Goal: Information Seeking & Learning: Check status

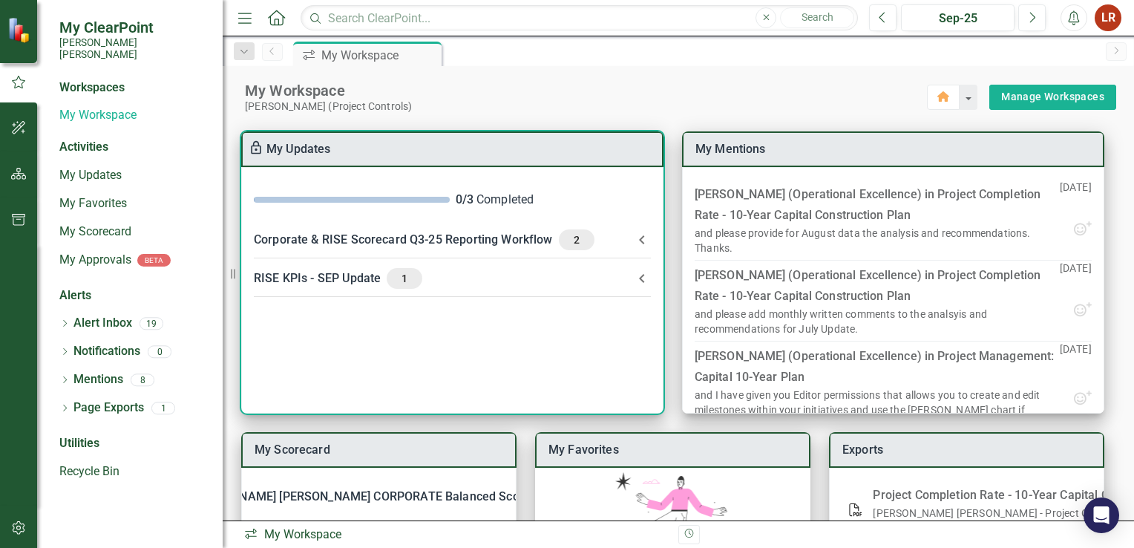
click at [468, 236] on div "Corporate & RISE Scorecard Q3-25 Reporting Workflow 2" at bounding box center [443, 239] width 379 height 21
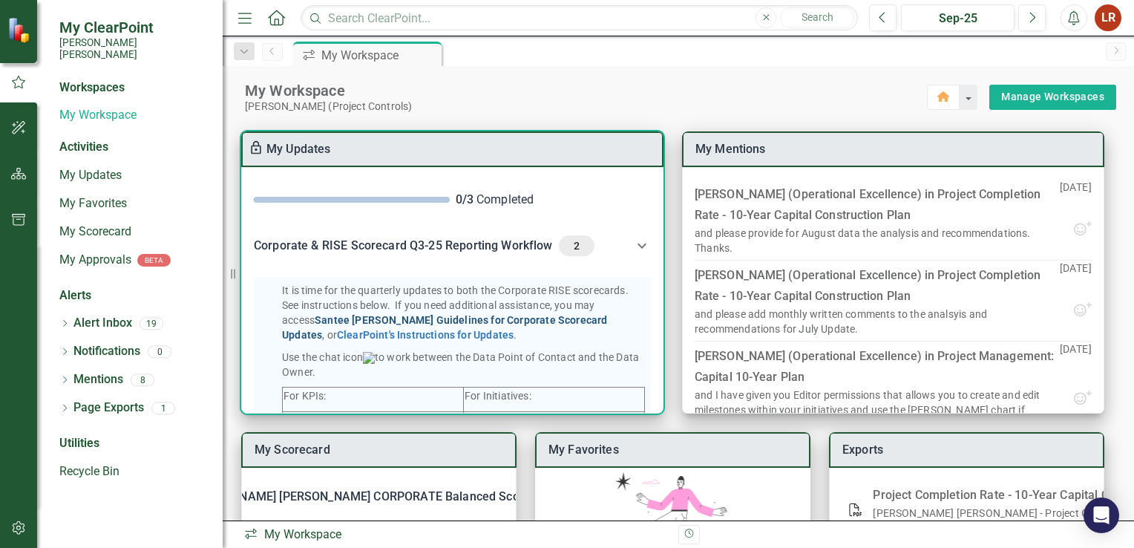
click at [442, 317] on link "Santee [PERSON_NAME] Guidelines for Corporate Scorecard Updates" at bounding box center [444, 327] width 325 height 27
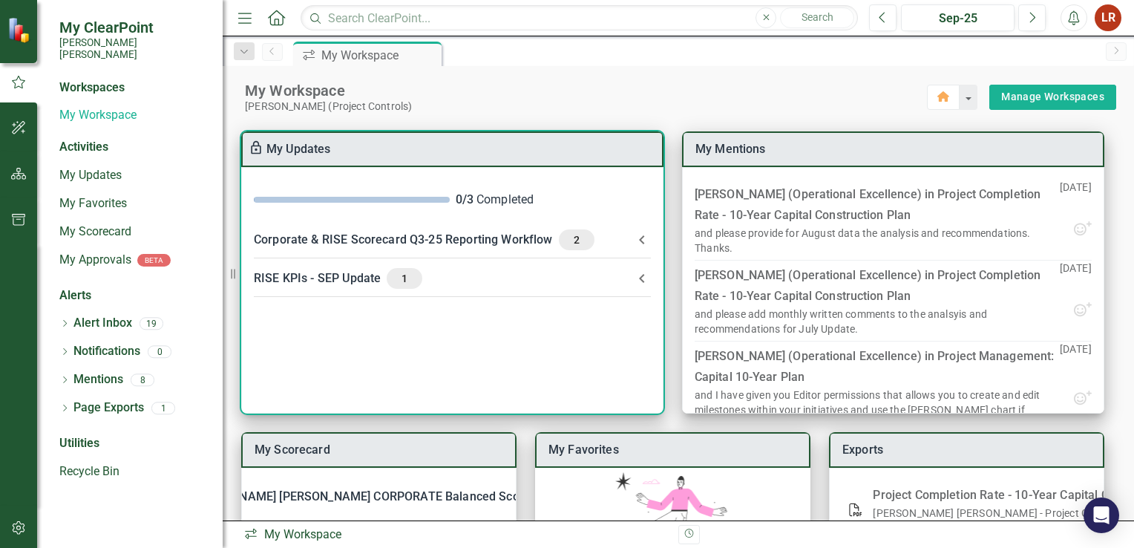
click at [405, 278] on span "1" at bounding box center [405, 278] width 24 height 13
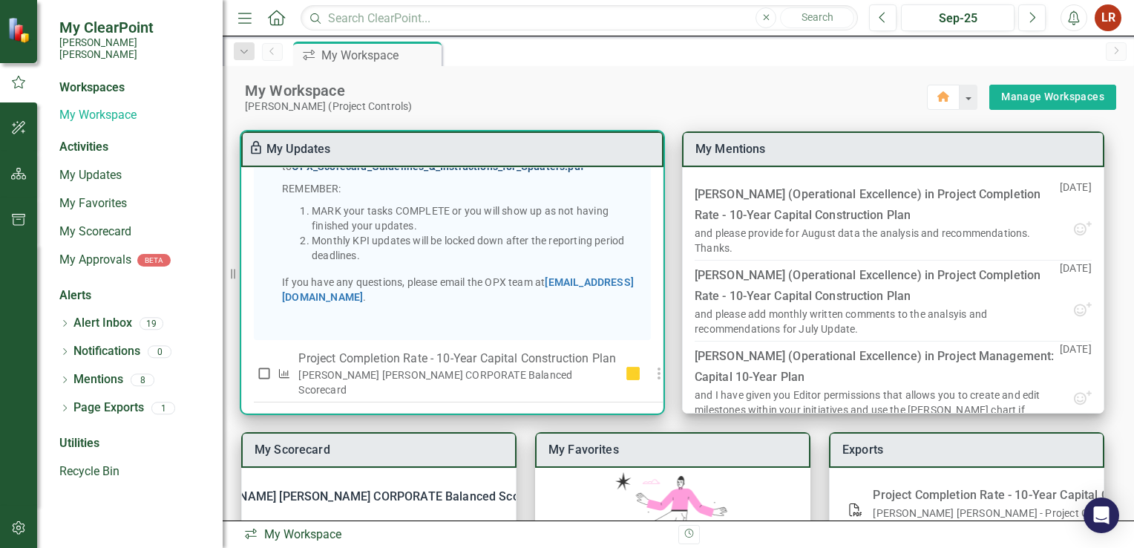
scroll to position [355, 0]
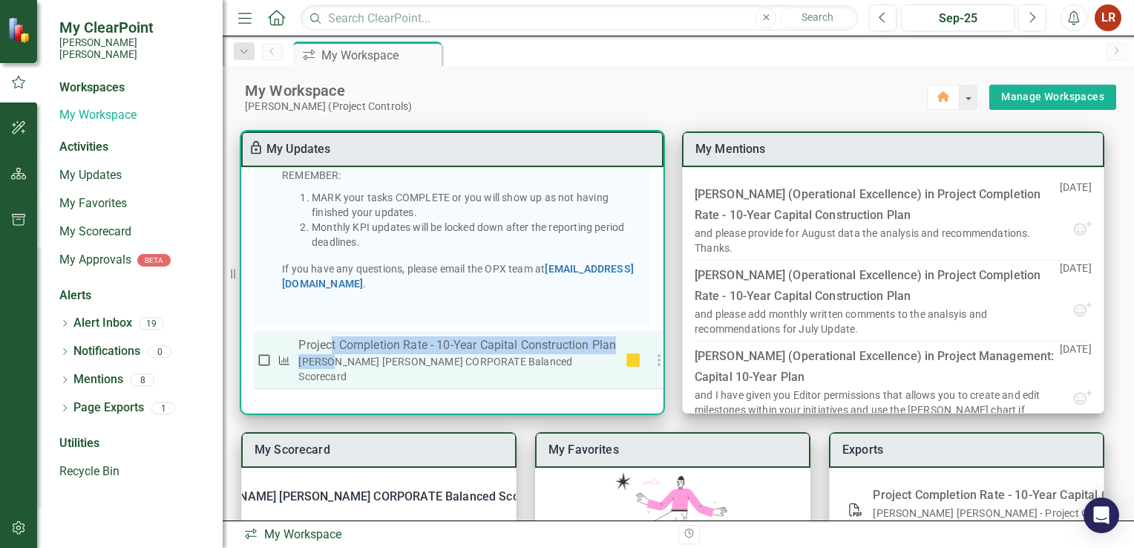
drag, startPoint x: 398, startPoint y: 367, endPoint x: 331, endPoint y: 364, distance: 66.9
click at [331, 364] on th "Project Completion Rate - 10-Year Capital Construction Plan Santee [PERSON_NAME…" at bounding box center [457, 360] width 327 height 58
click at [564, 354] on p "Project Completion Rate - 10-Year Capital Construction Plan" at bounding box center [457, 345] width 318 height 18
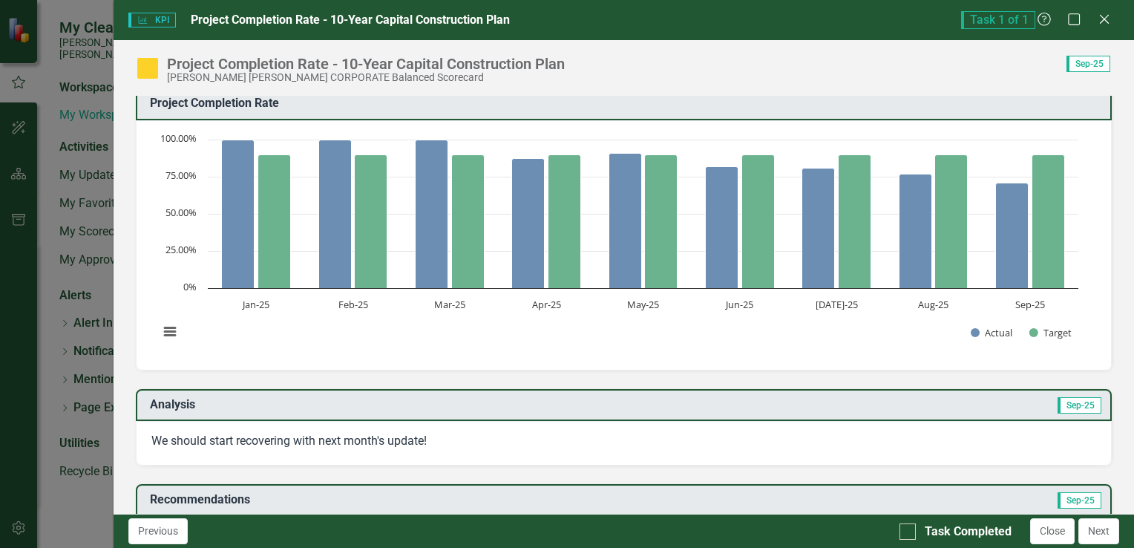
scroll to position [0, 0]
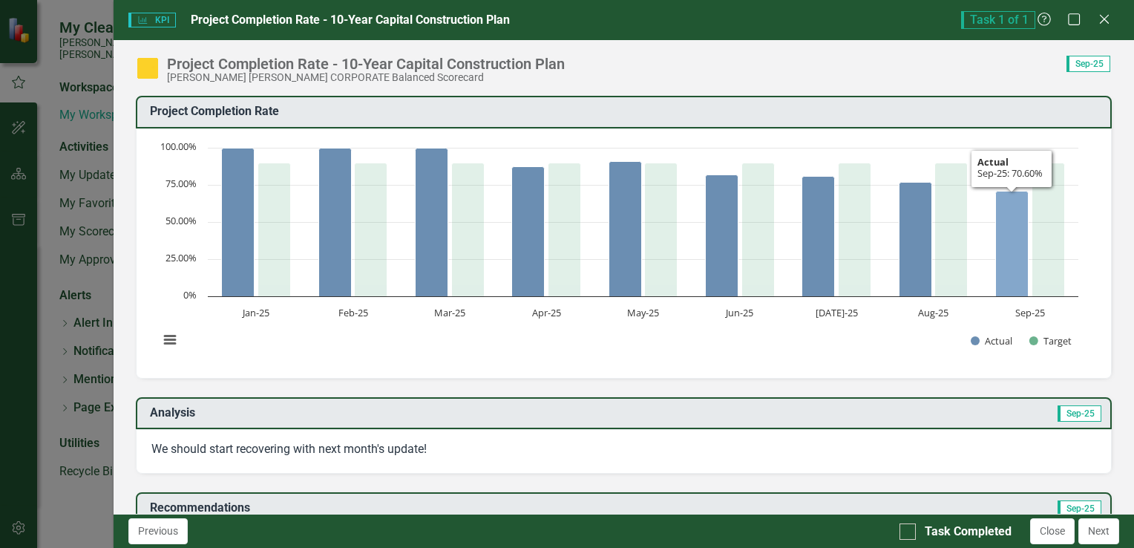
click at [1012, 217] on icon "Sep-25, 70.6. Actual." at bounding box center [1011, 243] width 33 height 105
click at [1015, 250] on icon "Sep-25, 70.6. Actual." at bounding box center [1011, 243] width 33 height 105
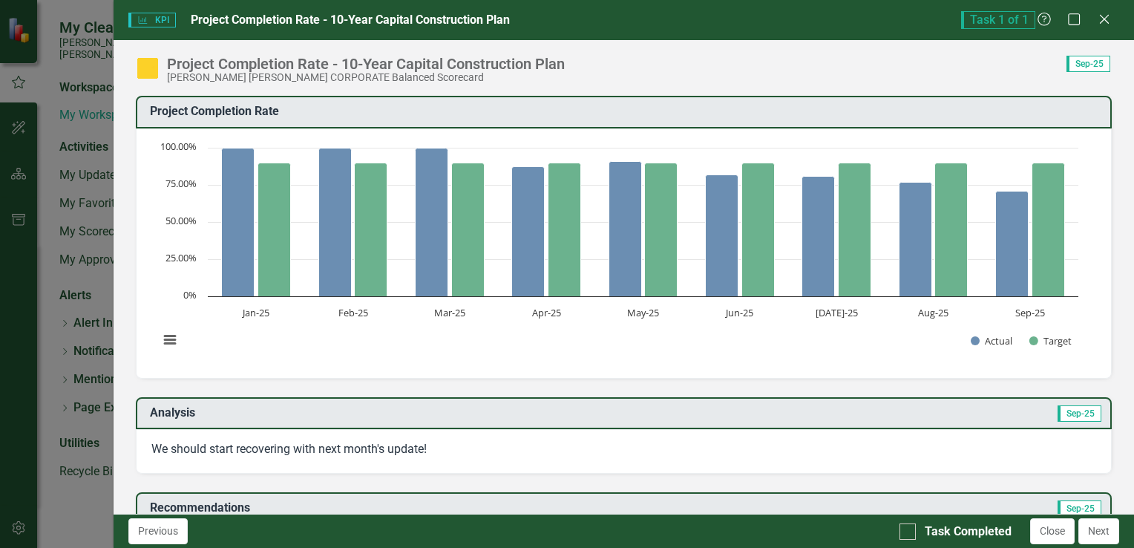
click at [640, 59] on div "Score: 0.00 Sep-25 Completed" at bounding box center [841, 63] width 539 height 17
drag, startPoint x: 640, startPoint y: 59, endPoint x: 623, endPoint y: 88, distance: 33.0
click at [623, 88] on div "Project Completion Rate - 10-Year Capital Construction Plan [PERSON_NAME] [PERS…" at bounding box center [624, 276] width 1020 height 473
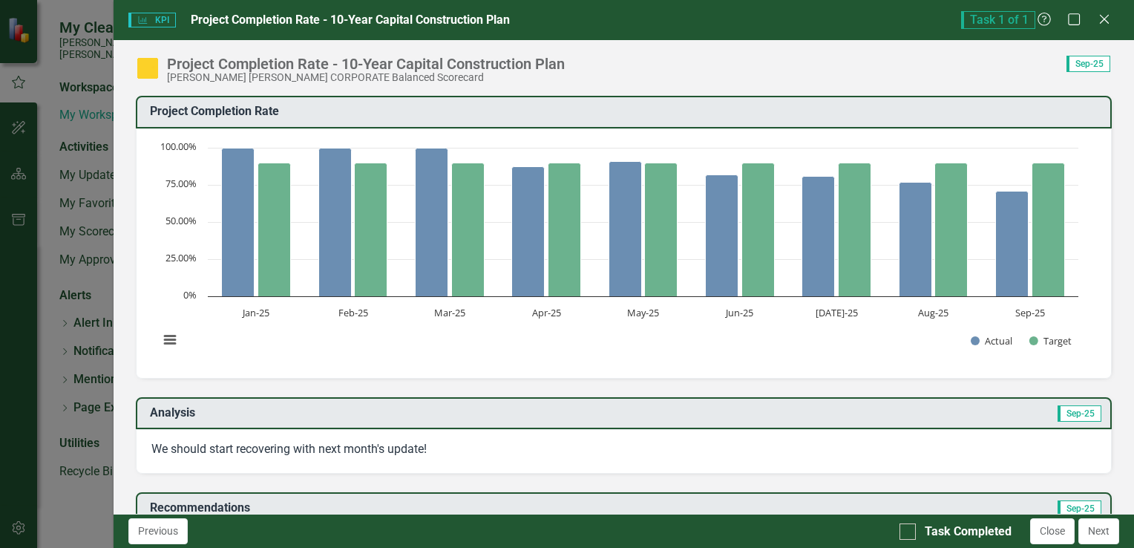
click at [292, 61] on div "Project Completion Rate - 10-Year Capital Construction Plan" at bounding box center [366, 64] width 398 height 16
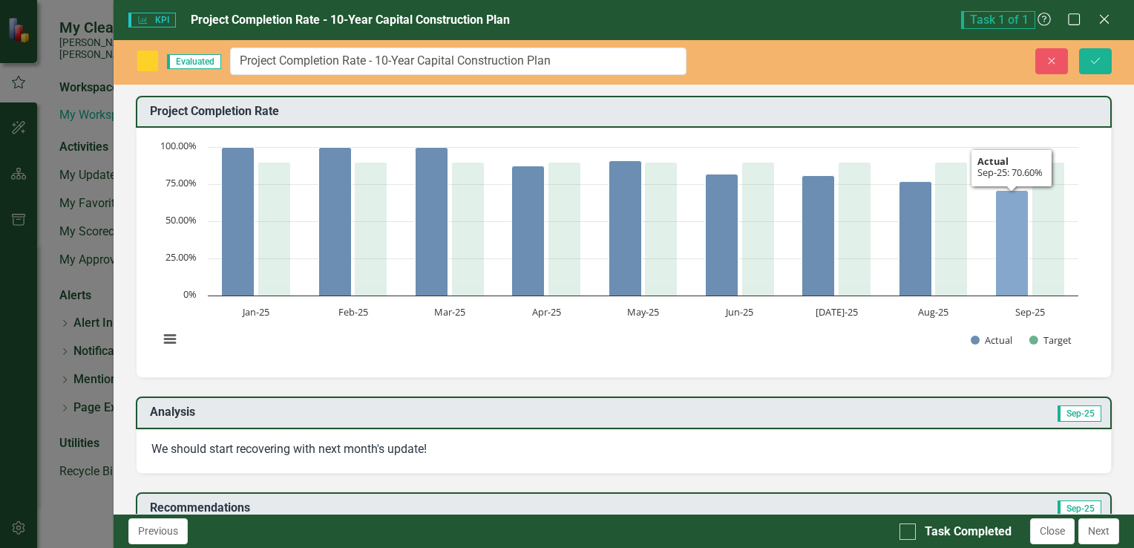
click at [1008, 282] on icon "Sep-25, 70.6. Actual." at bounding box center [1011, 243] width 33 height 105
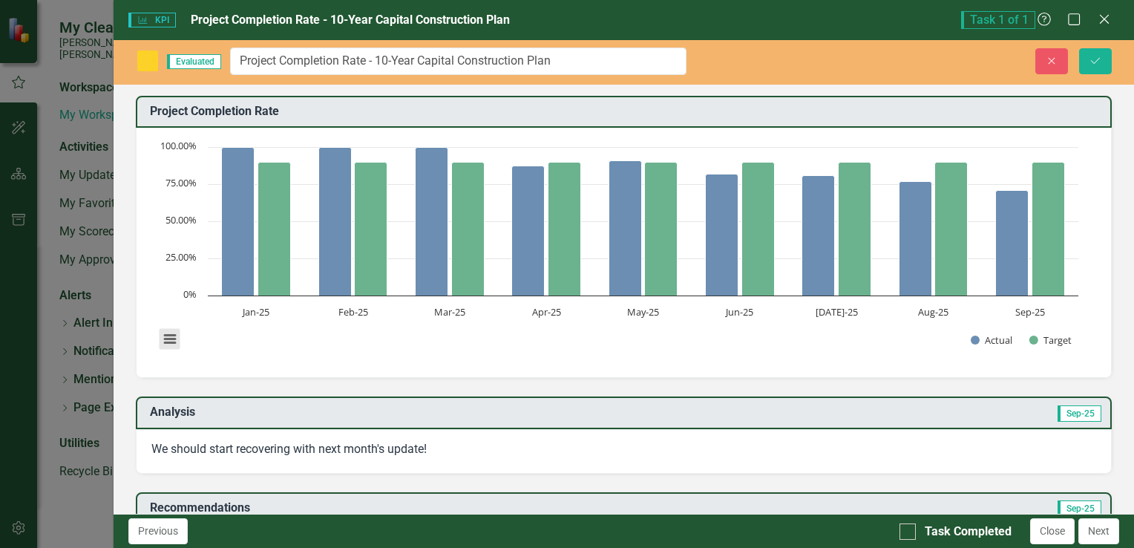
click at [166, 332] on button "View chart menu, Chart" at bounding box center [170, 339] width 21 height 21
click at [557, 352] on rect "Interactive chart" at bounding box center [618, 251] width 934 height 223
click at [775, 349] on rect "Interactive chart" at bounding box center [618, 251] width 934 height 223
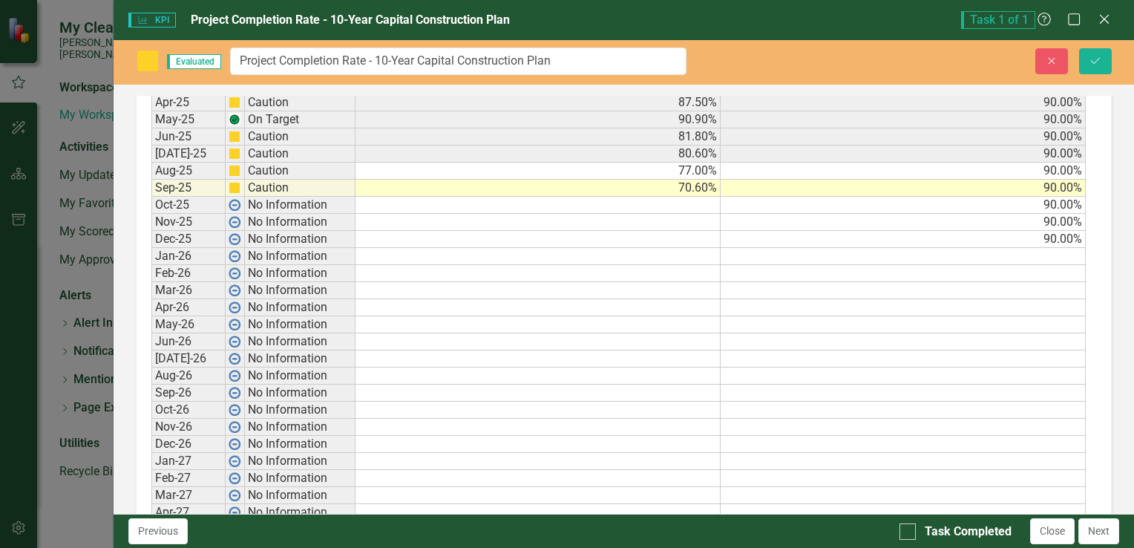
scroll to position [890, 0]
click at [679, 180] on td "70.60%" at bounding box center [537, 188] width 365 height 17
type textarea "70.6"
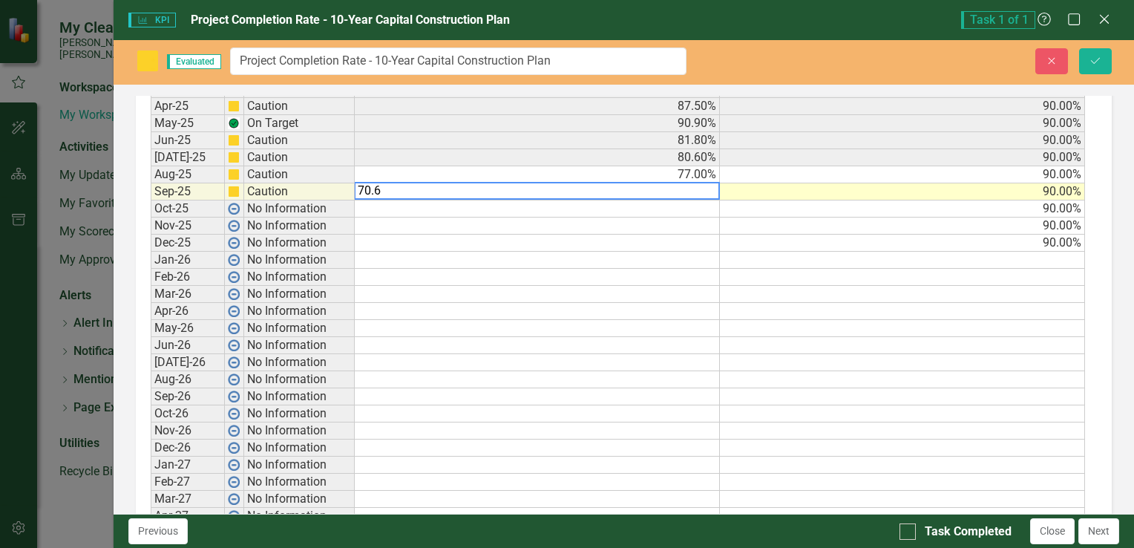
scroll to position [893, 0]
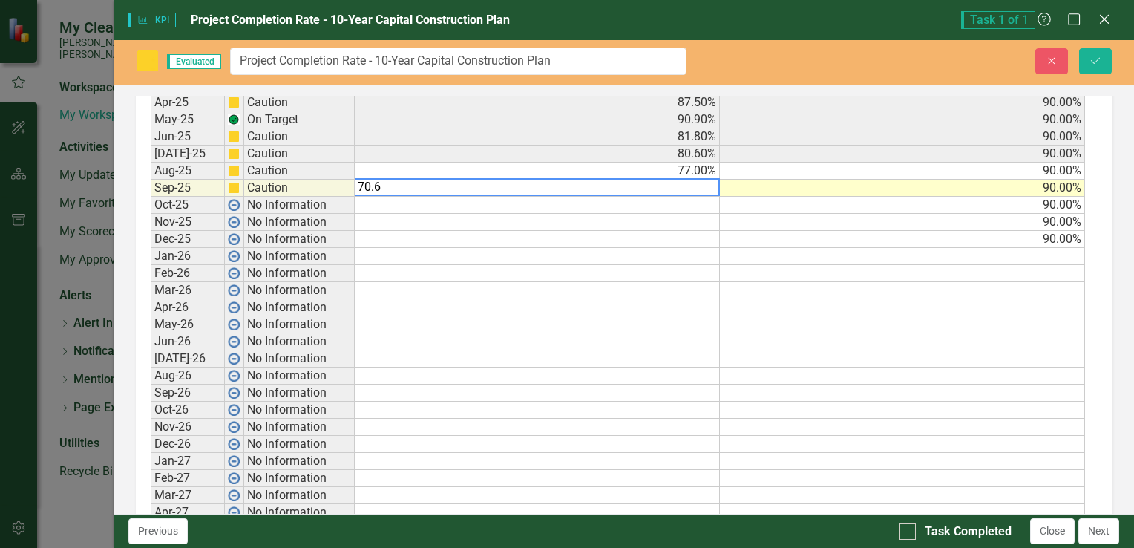
click at [151, 258] on div "Period Status Actual Target Jan-25 On Target 100.00% 90.00% Feb-25 On Target 10…" at bounding box center [151, 341] width 0 height 632
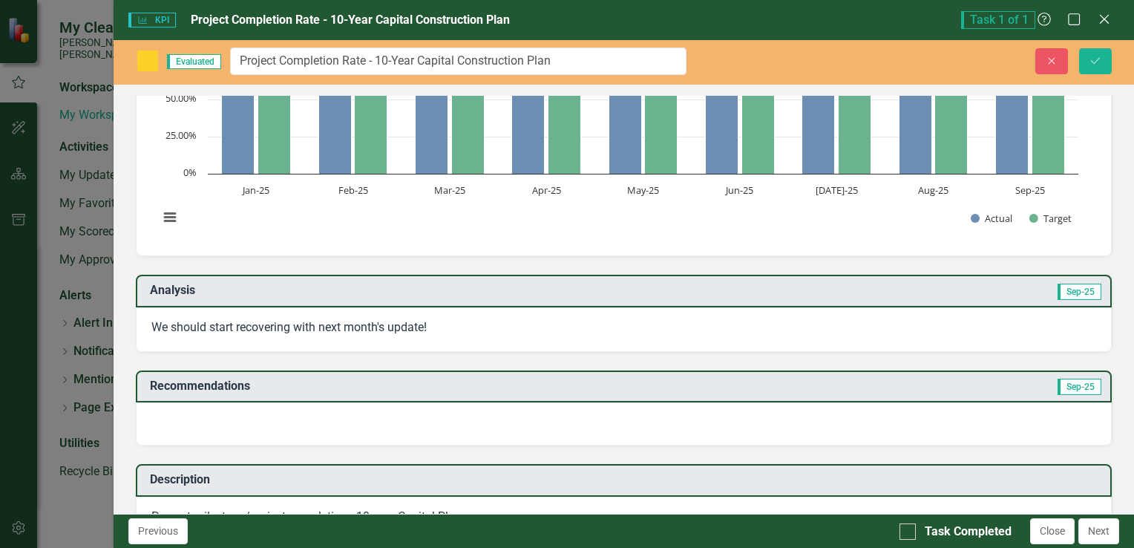
scroll to position [127, 0]
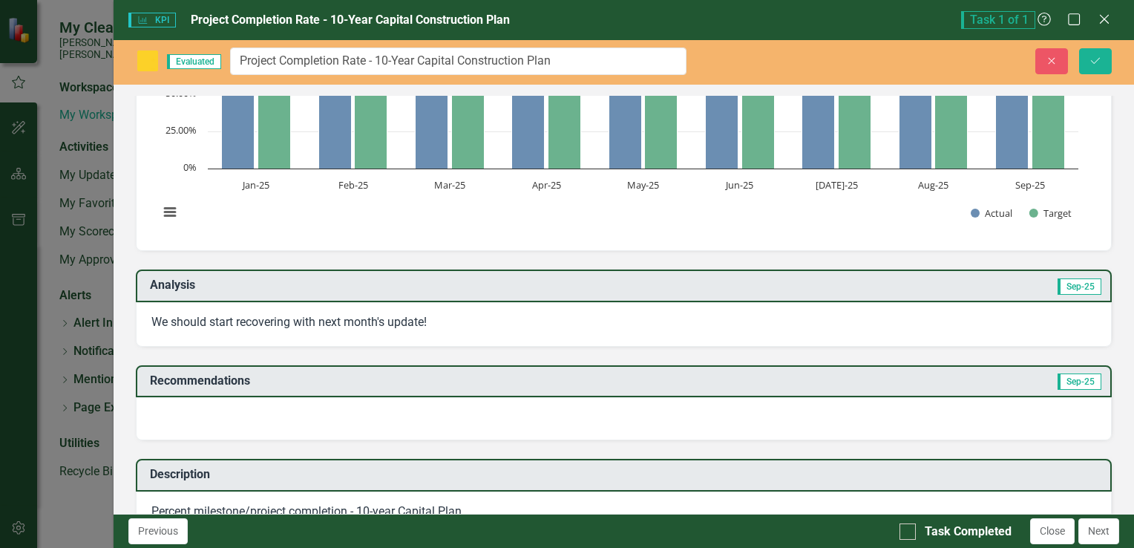
click at [15, 347] on div "KPI KPI Project Completion Rate - 10-Year Capital Construction Plan Task 1 of 1…" at bounding box center [567, 274] width 1134 height 548
click at [1047, 63] on icon "Close" at bounding box center [1051, 61] width 13 height 10
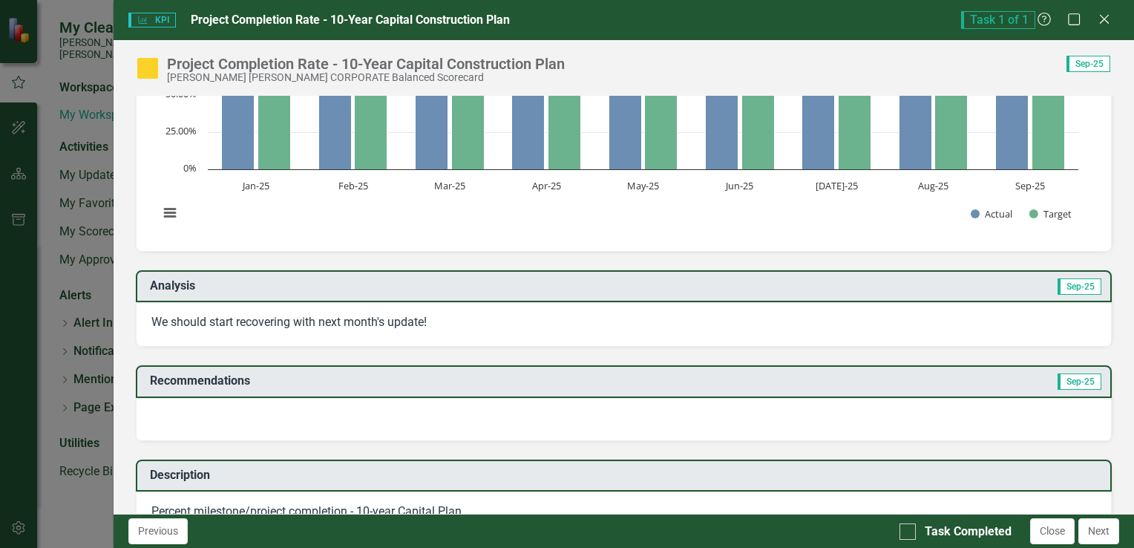
click at [66, 347] on div "KPI KPI Project Completion Rate - 10-Year Capital Construction Plan Task 1 of 1…" at bounding box center [567, 274] width 1134 height 548
click at [554, 389] on td "Recommendations" at bounding box center [478, 382] width 657 height 24
click at [73, 452] on div "KPI KPI Project Completion Rate - 10-Year Capital Construction Plan Task 1 of 1…" at bounding box center [567, 274] width 1134 height 548
drag, startPoint x: 33, startPoint y: 465, endPoint x: 1107, endPoint y: 22, distance: 1162.0
click at [1107, 22] on icon at bounding box center [1104, 19] width 9 height 9
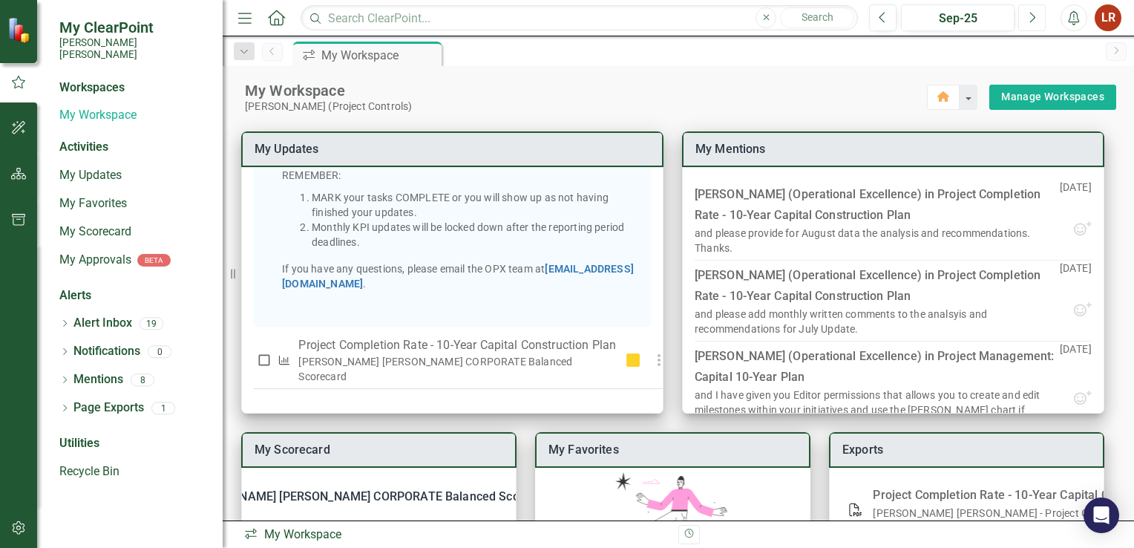
click at [1035, 22] on icon "Next" at bounding box center [1032, 17] width 8 height 13
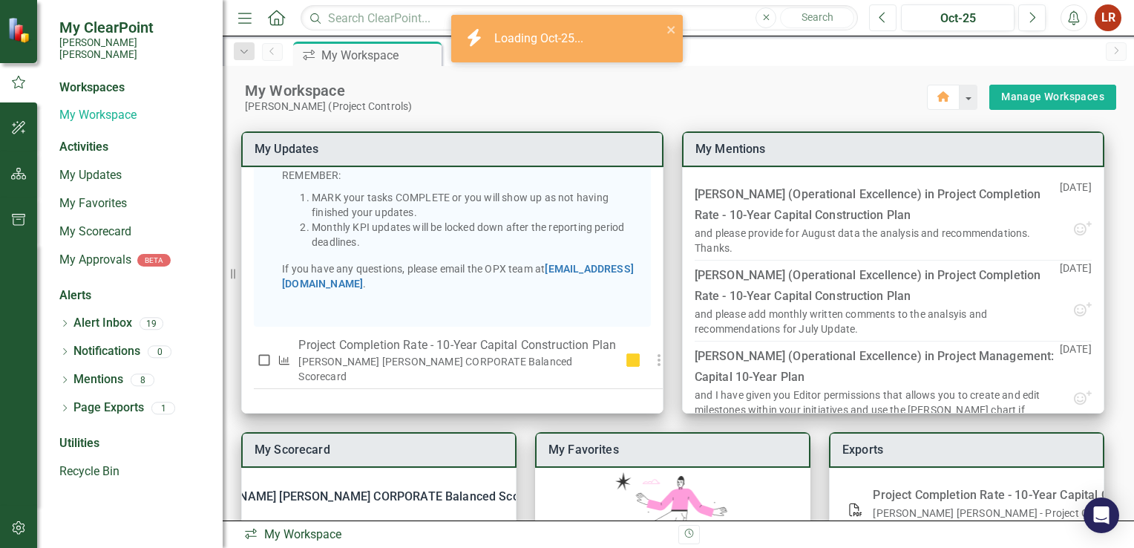
click at [880, 19] on icon "Previous" at bounding box center [883, 17] width 8 height 13
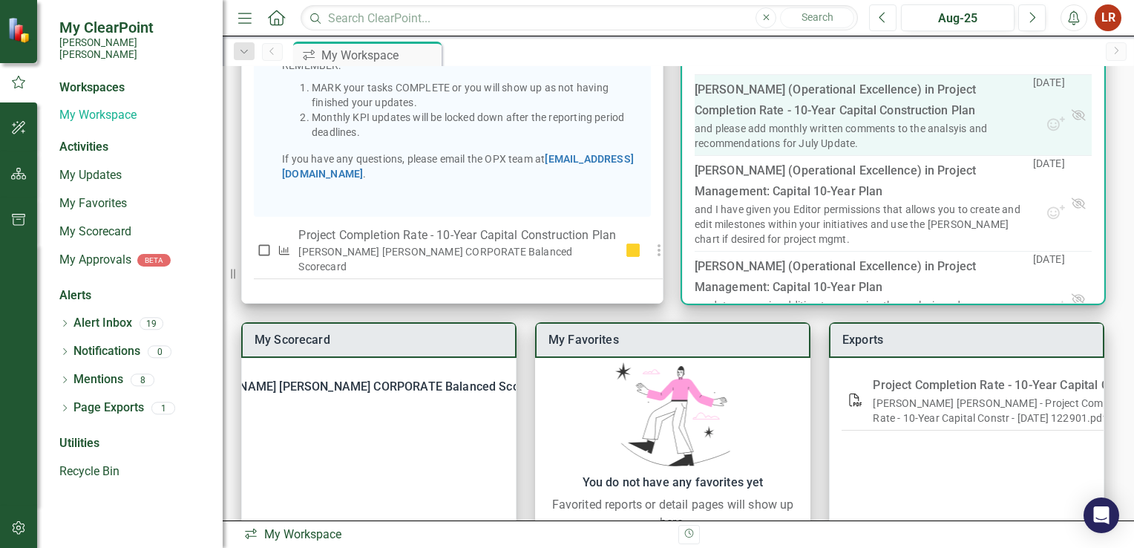
scroll to position [74, 0]
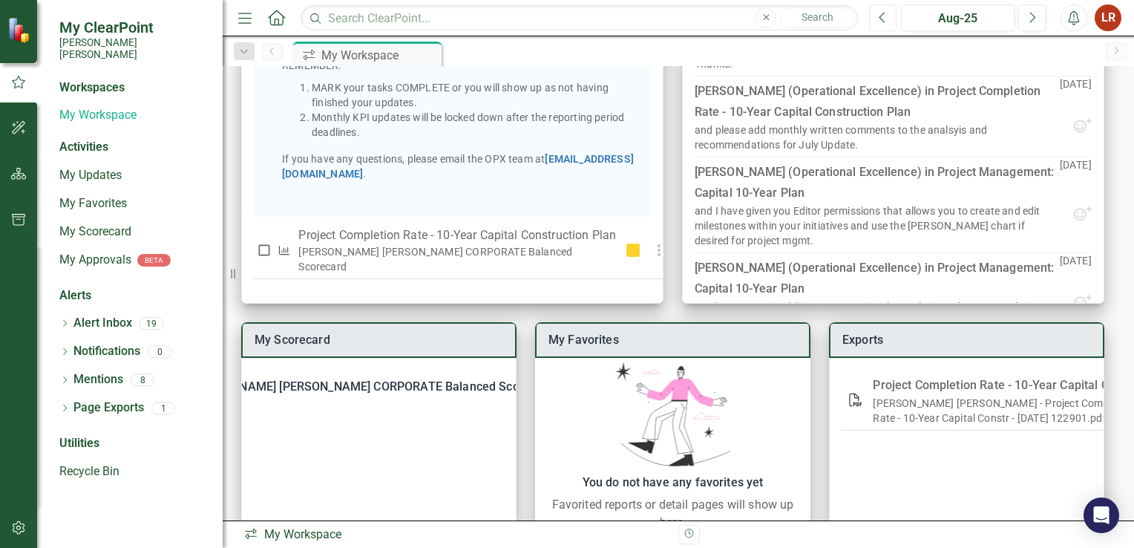
click at [882, 21] on icon "Previous" at bounding box center [883, 17] width 8 height 13
click at [885, 19] on icon "Previous" at bounding box center [883, 17] width 8 height 13
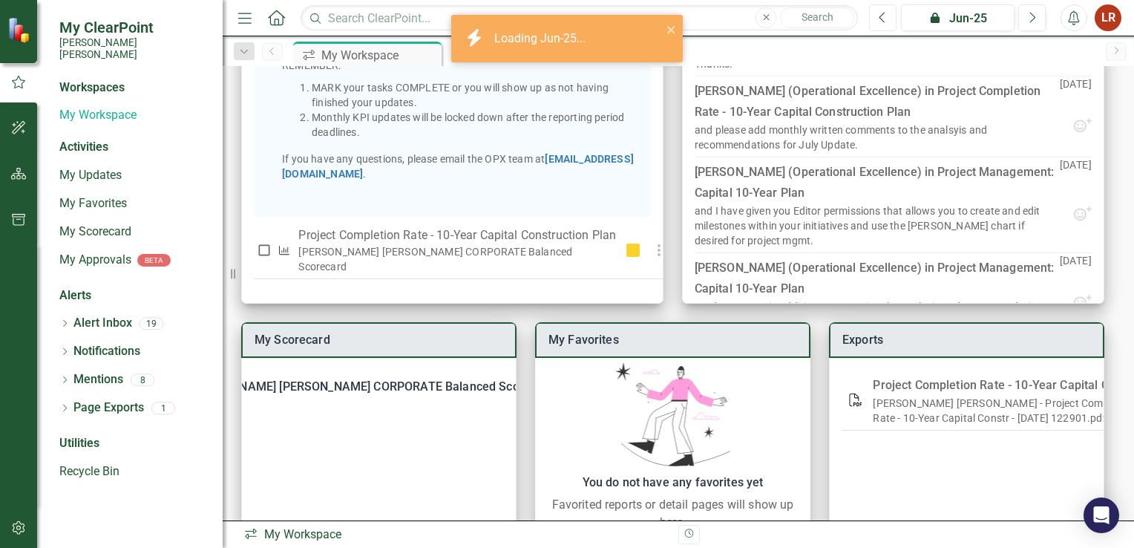
click at [885, 19] on icon "Previous" at bounding box center [883, 17] width 8 height 13
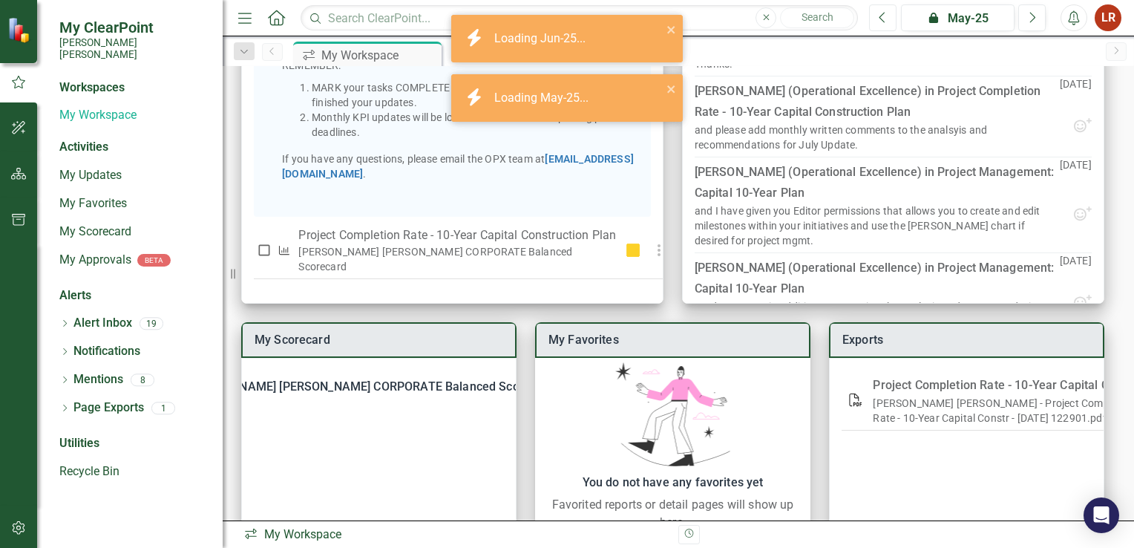
click at [885, 19] on icon "Previous" at bounding box center [883, 17] width 8 height 13
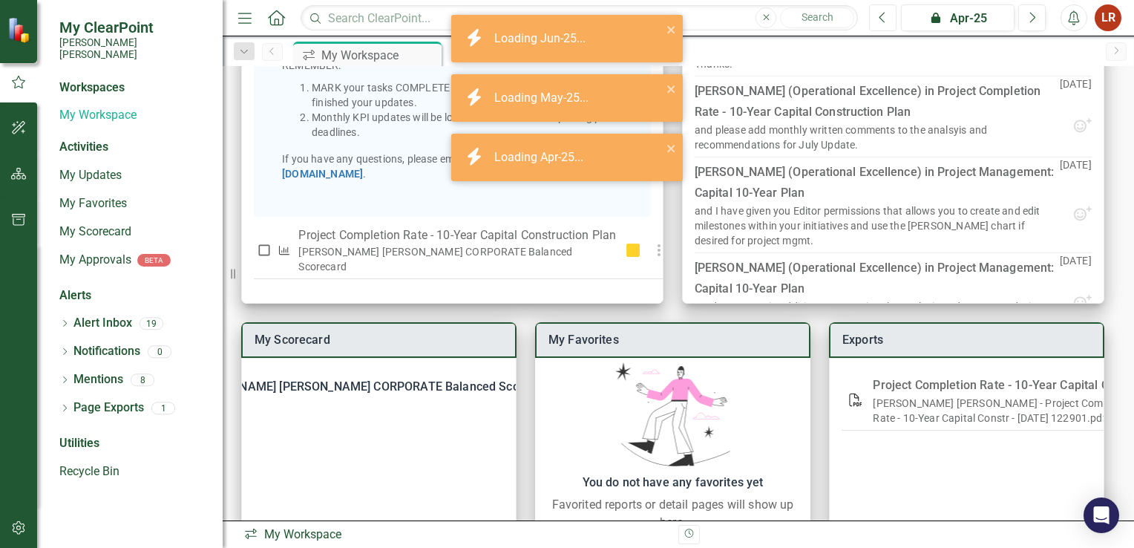
click at [885, 20] on icon "Previous" at bounding box center [883, 17] width 8 height 13
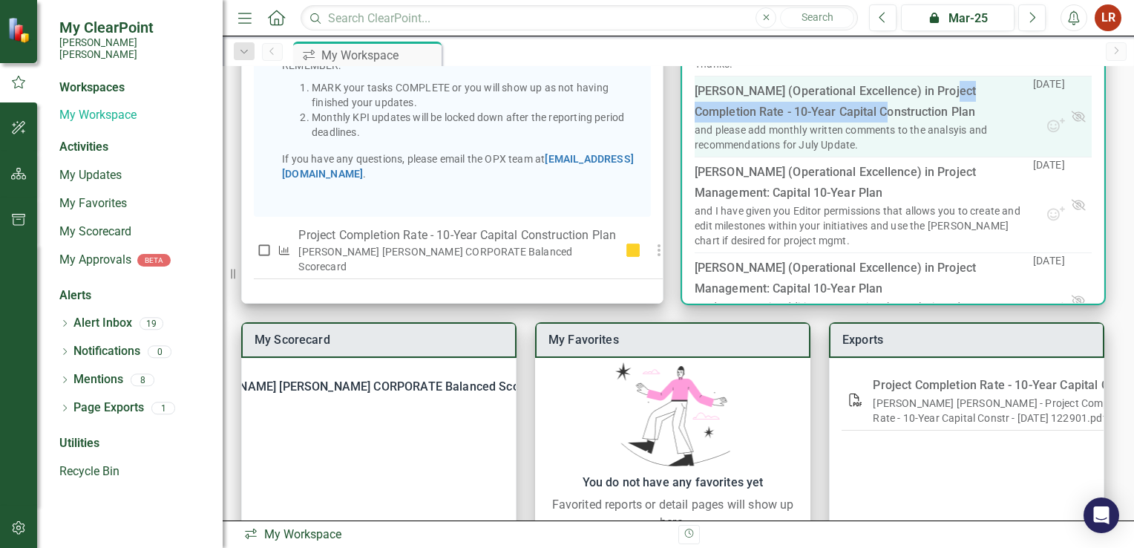
drag, startPoint x: 932, startPoint y: 82, endPoint x: 887, endPoint y: 122, distance: 60.9
click at [887, 122] on td "[PERSON_NAME] (Operational Excellence) in Project Completion Rate - 10-Year Cap…" at bounding box center [864, 116] width 338 height 80
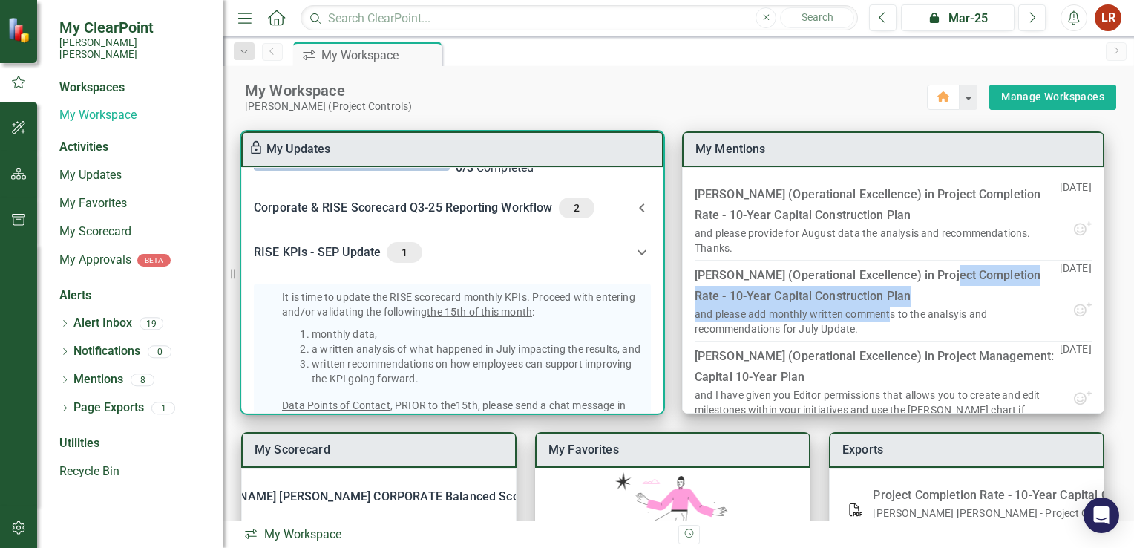
scroll to position [31, 0]
click at [639, 209] on icon at bounding box center [641, 208] width 5 height 9
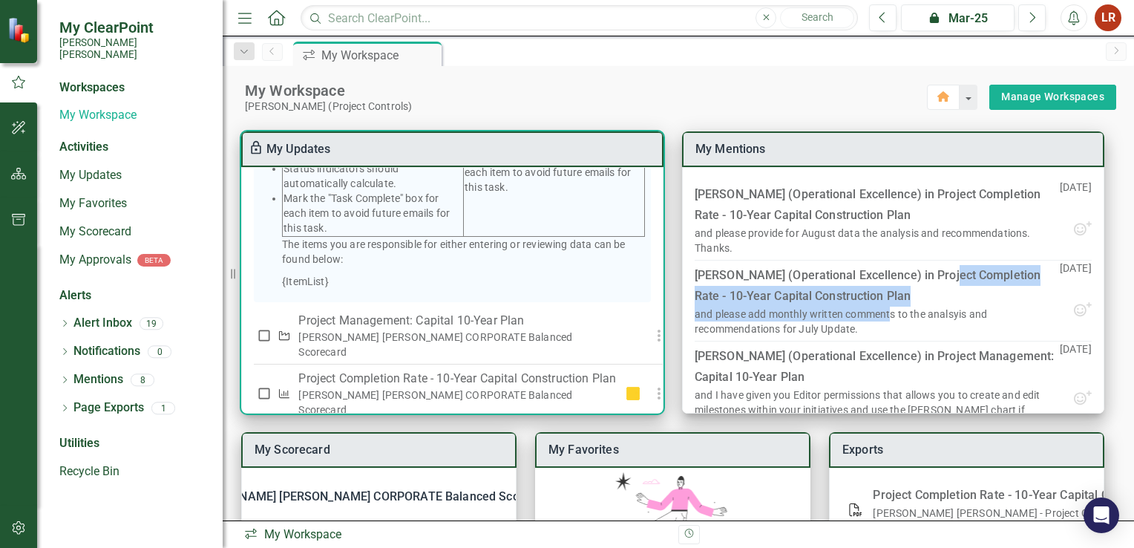
scroll to position [419, 0]
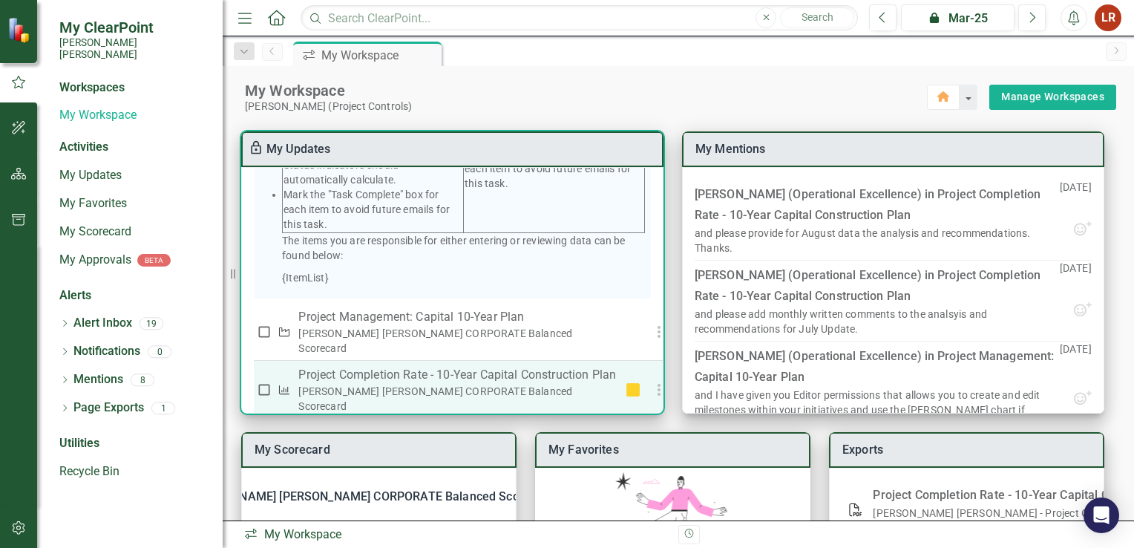
click at [579, 375] on p "Project Completion Rate - 10-Year Capital Construction Plan" at bounding box center [457, 375] width 318 height 18
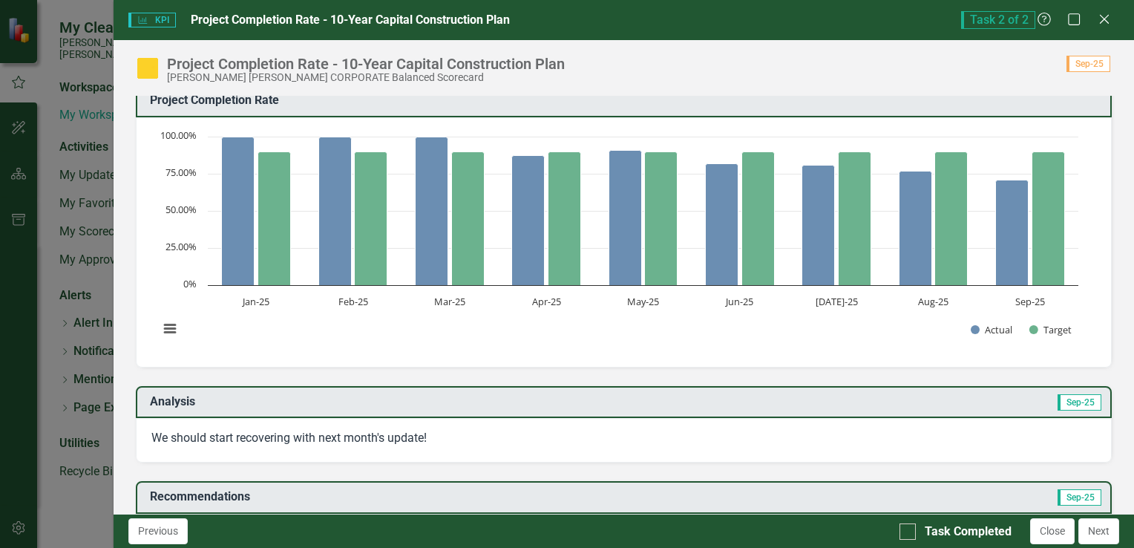
scroll to position [4, 0]
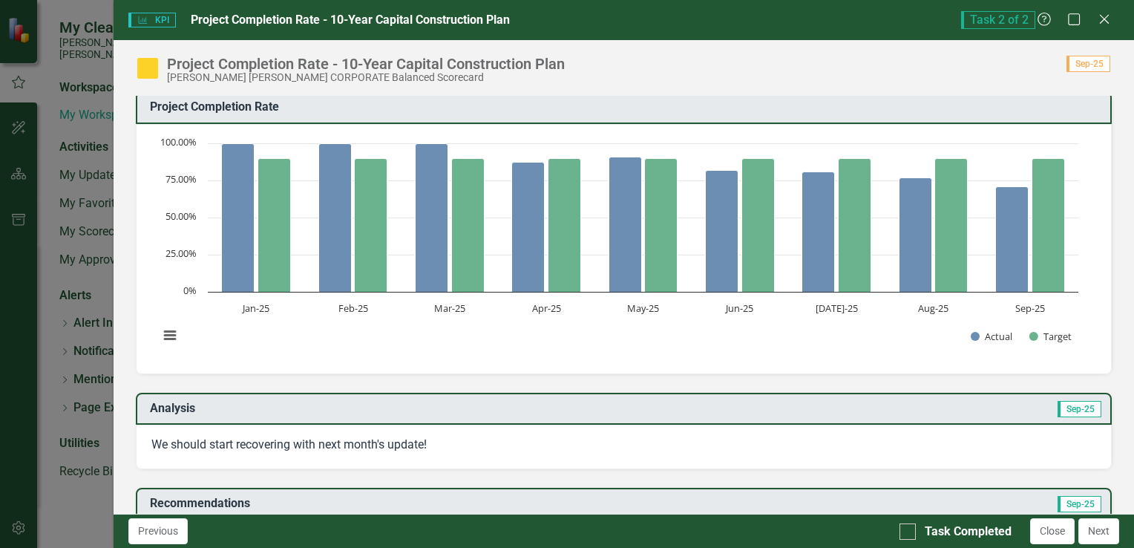
click at [1085, 63] on span "Sep-25" at bounding box center [1088, 64] width 44 height 16
click at [1080, 52] on div "Project Completion Rate - 10-Year Capital Construction Plan [PERSON_NAME] [PERS…" at bounding box center [624, 62] width 1020 height 45
click at [985, 17] on span "Task 2 of 2" at bounding box center [998, 20] width 74 height 18
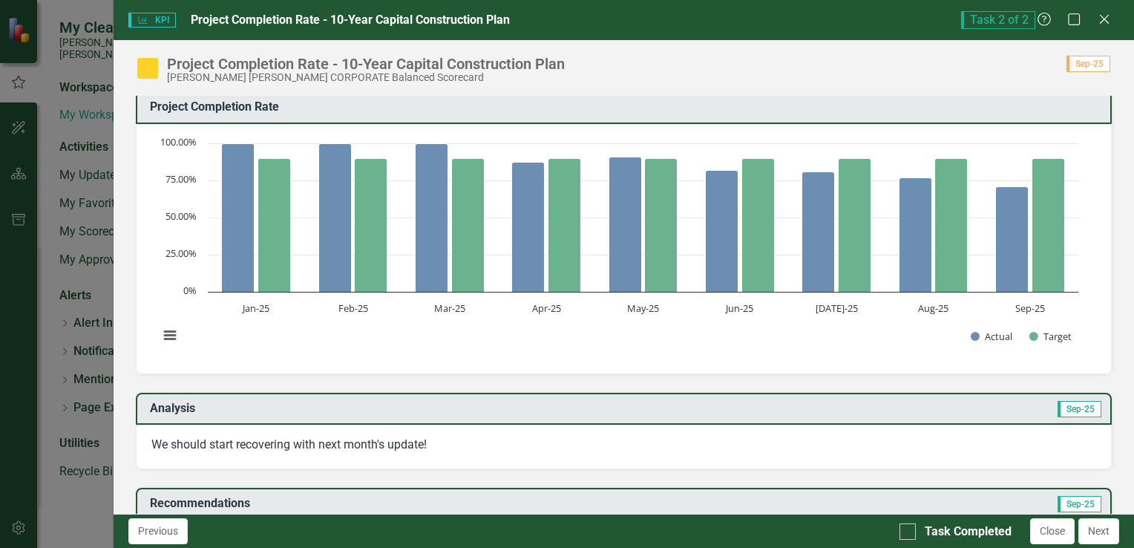
click at [1094, 70] on span "Sep-25" at bounding box center [1088, 64] width 44 height 16
drag, startPoint x: 1094, startPoint y: 70, endPoint x: 1030, endPoint y: 76, distance: 64.1
click at [1030, 76] on div "Project Completion Rate - 10-Year Capital Construction Plan [PERSON_NAME] [PERS…" at bounding box center [624, 62] width 1020 height 45
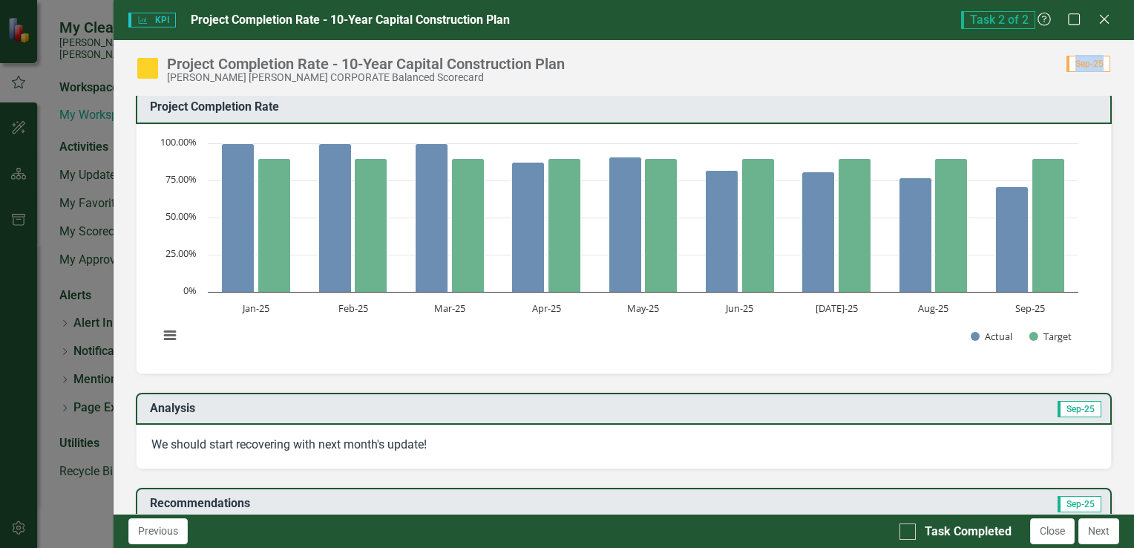
click at [1030, 76] on div "Project Completion Rate - 10-Year Capital Construction Plan [PERSON_NAME] [PERS…" at bounding box center [624, 62] width 1020 height 45
click at [272, 68] on div "Project Completion Rate - 10-Year Capital Construction Plan" at bounding box center [366, 64] width 398 height 16
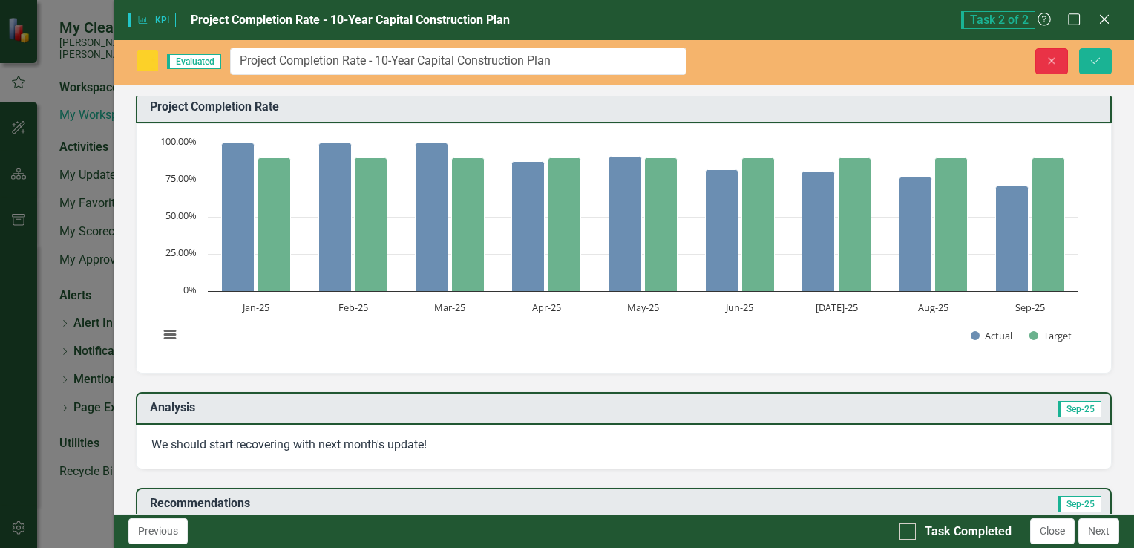
click at [1043, 59] on button "Close" at bounding box center [1051, 61] width 33 height 26
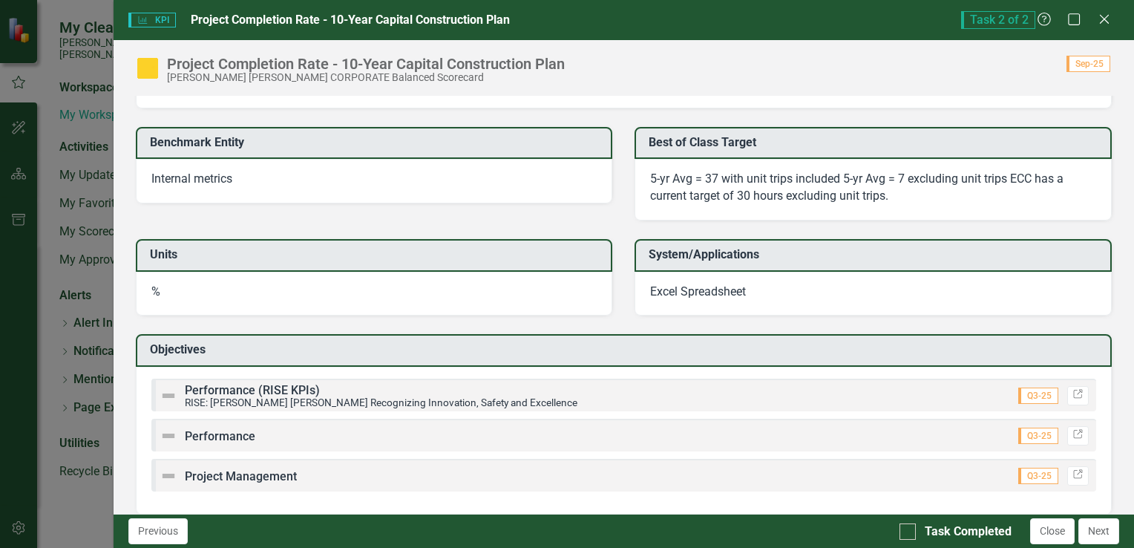
scroll to position [1669, 0]
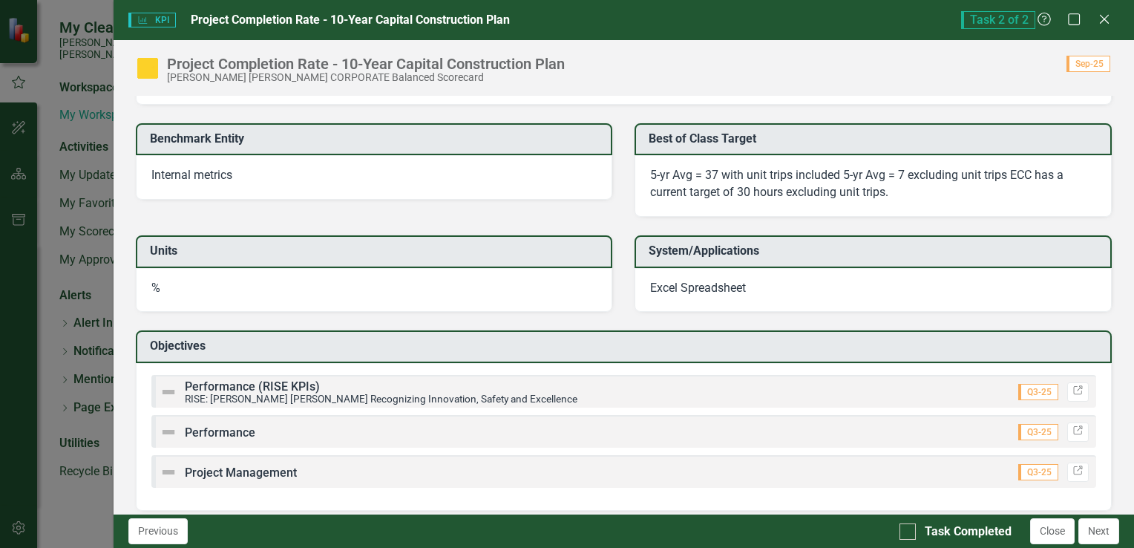
click at [1018, 384] on span "Q3-25" at bounding box center [1038, 392] width 40 height 16
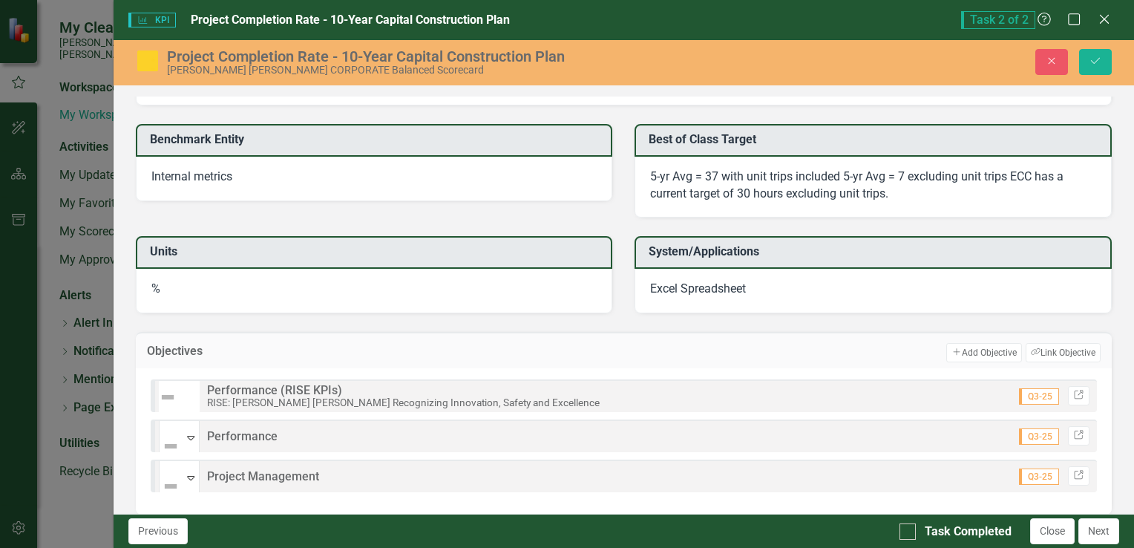
click at [172, 410] on icon "Expand" at bounding box center [165, 415] width 13 height 10
click at [597, 381] on div "8 results available. Use Up and Down to choose options, press Enter to select t…" at bounding box center [624, 395] width 946 height 33
click at [597, 381] on div "Not Defined Expand Performance (RISE KPIs) RISE: [PERSON_NAME] [PERSON_NAME] Re…" at bounding box center [624, 395] width 946 height 33
click at [611, 391] on div "Not Defined Expand Performance (RISE KPIs) RISE: [PERSON_NAME] [PERSON_NAME] Re…" at bounding box center [624, 395] width 946 height 33
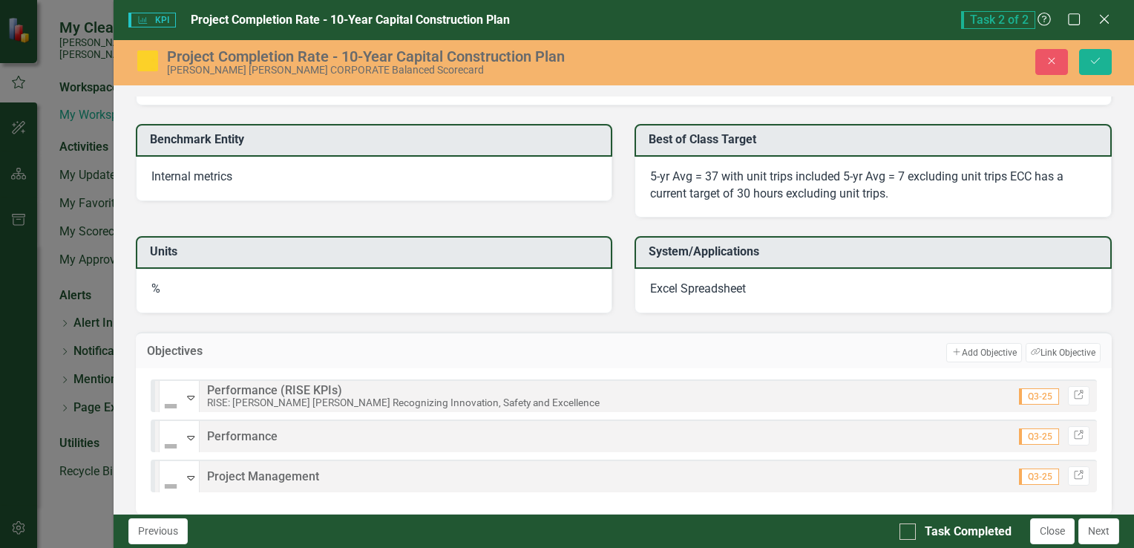
click at [611, 391] on div "Not Defined Expand Performance (RISE KPIs) RISE: [PERSON_NAME] [PERSON_NAME] Re…" at bounding box center [624, 395] width 946 height 33
drag, startPoint x: 611, startPoint y: 391, endPoint x: 608, endPoint y: 424, distance: 33.6
click at [608, 424] on div "Not Defined Expand Performance (RISE KPIs) RISE: [PERSON_NAME] [PERSON_NAME] Re…" at bounding box center [624, 441] width 976 height 146
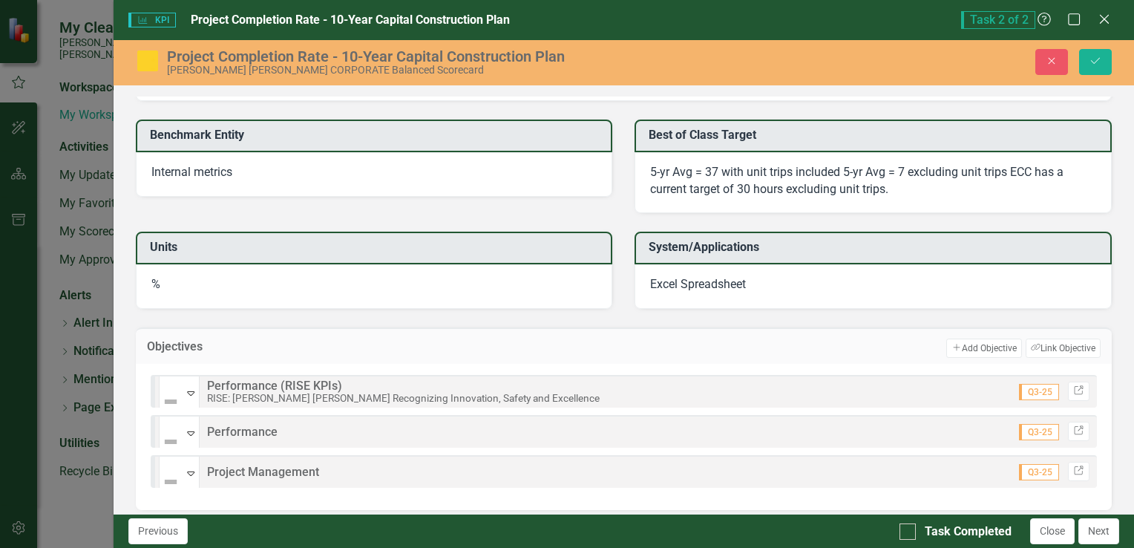
click at [375, 460] on div "Not Defined Expand Project Management Q3-25 Link" at bounding box center [624, 471] width 946 height 33
click at [1033, 384] on span "Q3-25" at bounding box center [1039, 392] width 40 height 16
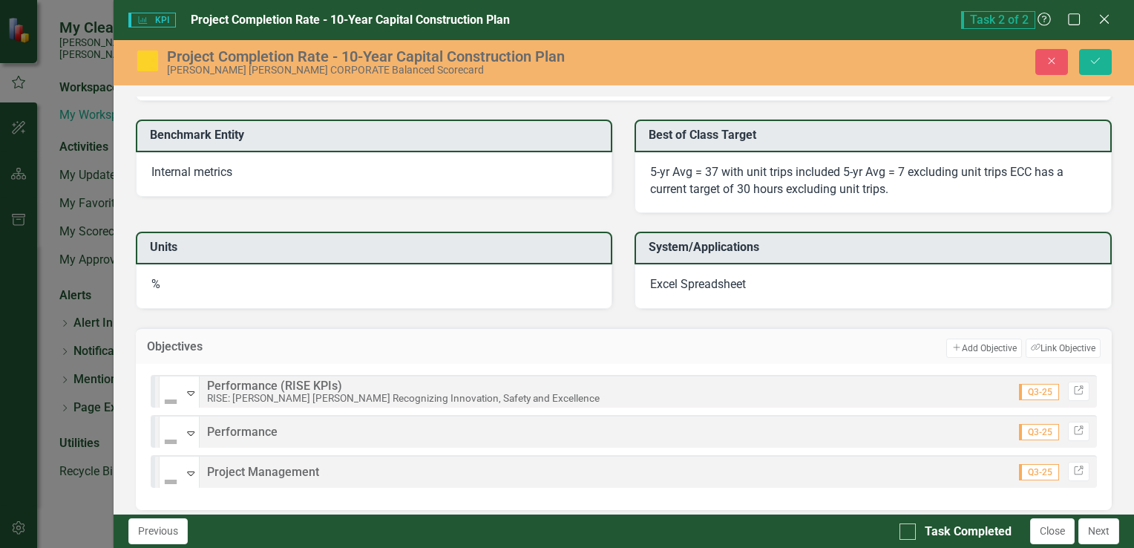
click at [864, 420] on div "Not Defined Expand Performance Q3-25 Link" at bounding box center [624, 431] width 946 height 33
click at [167, 426] on img at bounding box center [168, 433] width 18 height 18
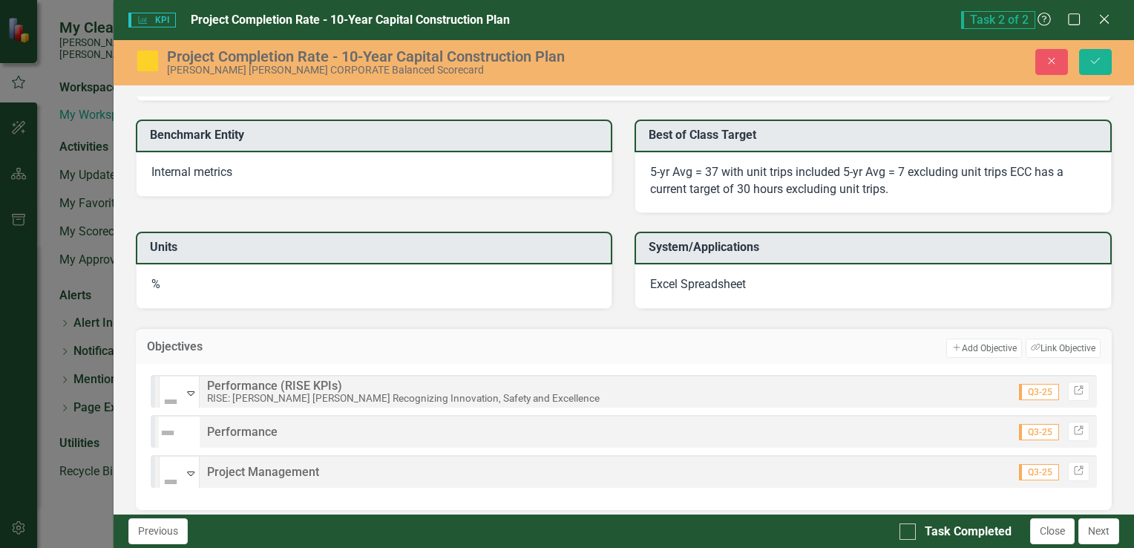
click at [745, 419] on div "8 results available. Use Up and Down to choose options, press Enter to select t…" at bounding box center [624, 431] width 946 height 33
click at [982, 467] on div "Not Defined Expand Project Management Q3-25 Link" at bounding box center [624, 471] width 946 height 33
click at [978, 466] on div "Not Defined Expand Project Management Q3-25 Link" at bounding box center [624, 471] width 946 height 33
click at [715, 463] on div "Not Defined Expand Project Management Q3-25 Link" at bounding box center [624, 471] width 946 height 33
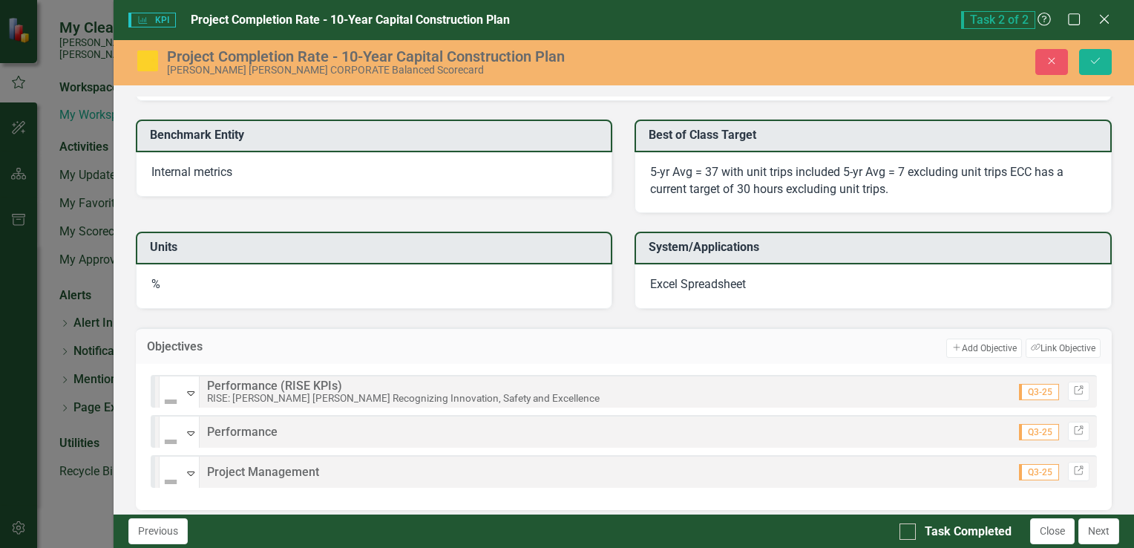
click at [715, 463] on div "Not Defined Expand Project Management Q3-25 Link" at bounding box center [624, 471] width 946 height 33
click at [1113, 531] on button "Next" at bounding box center [1098, 531] width 41 height 26
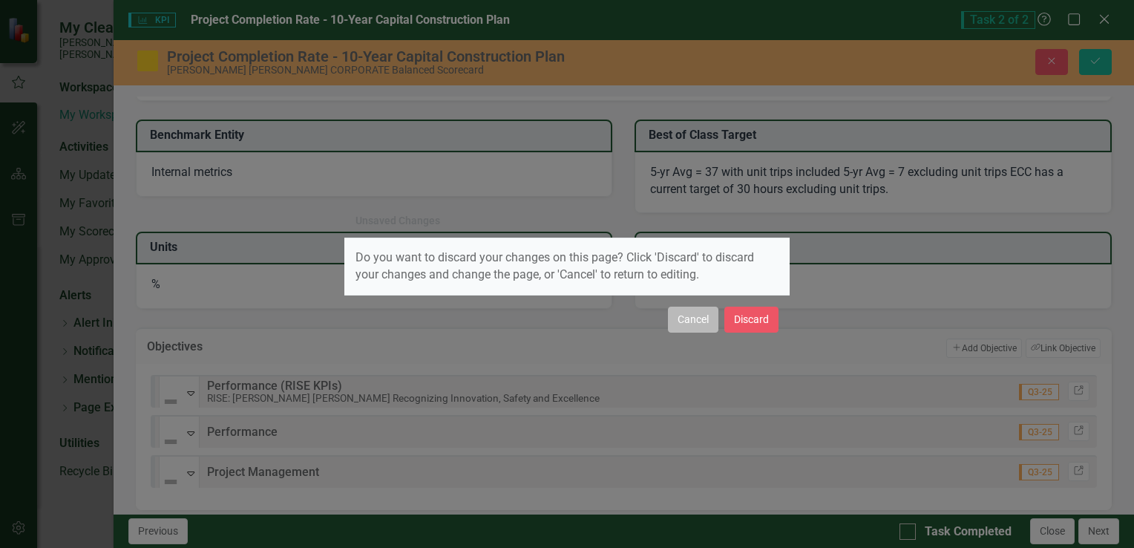
click at [695, 318] on button "Cancel" at bounding box center [693, 319] width 50 height 26
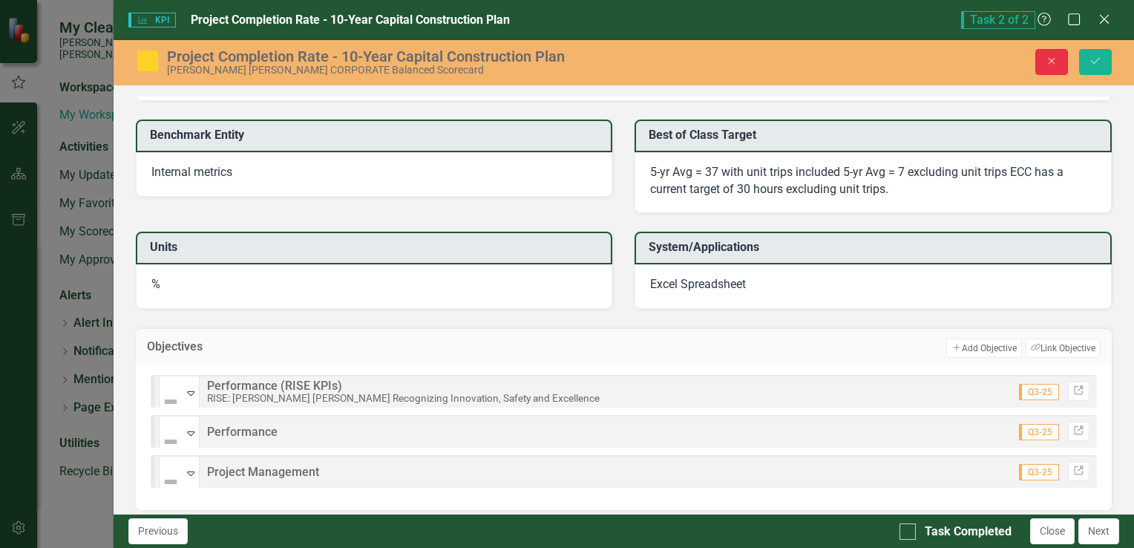
click at [1043, 53] on button "Close" at bounding box center [1051, 62] width 33 height 26
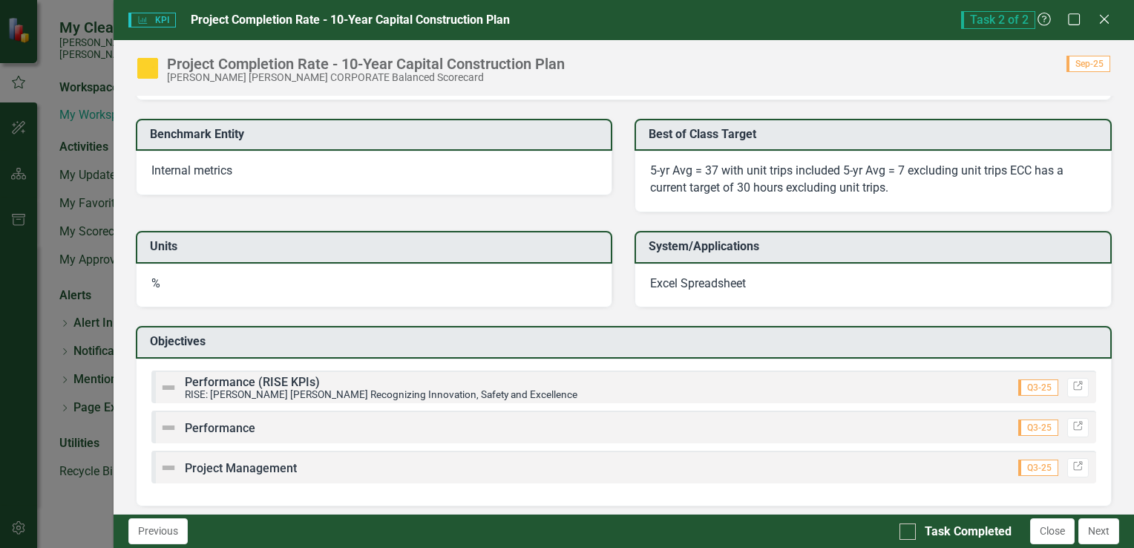
scroll to position [1670, 0]
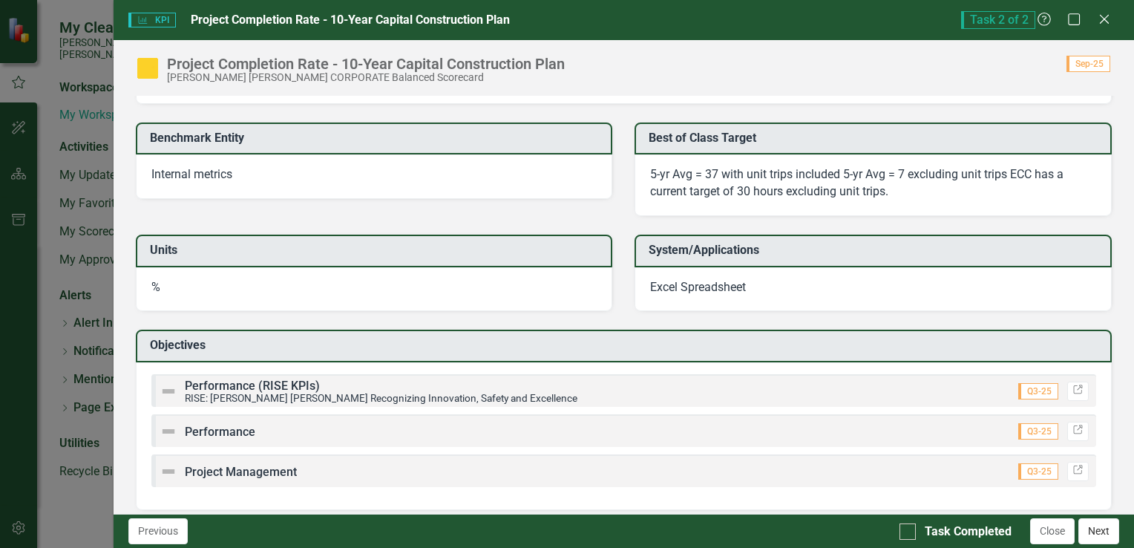
click at [1092, 525] on button "Next" at bounding box center [1098, 531] width 41 height 26
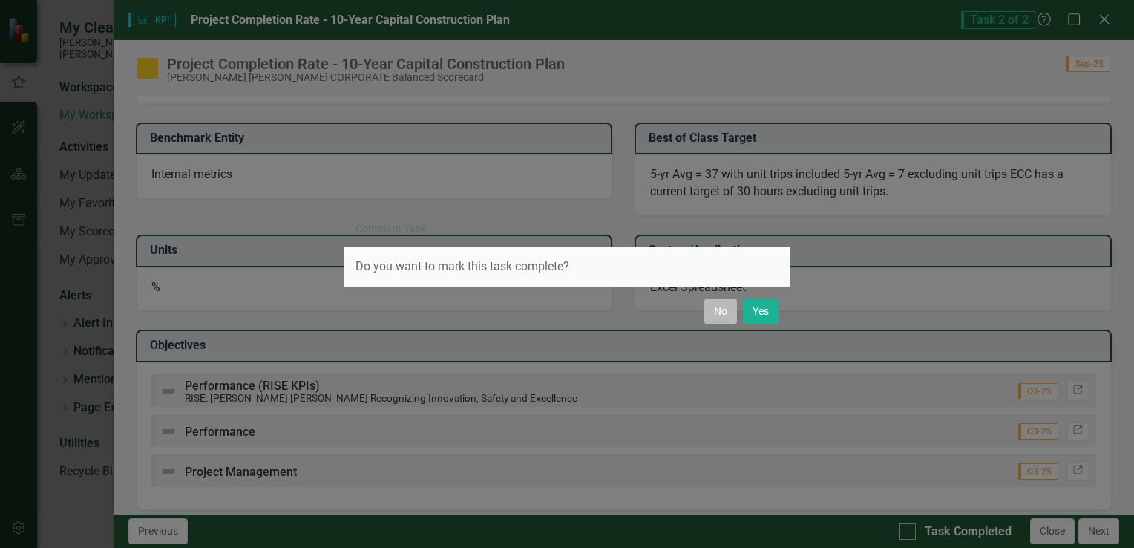
click at [717, 316] on button "No" at bounding box center [720, 311] width 33 height 26
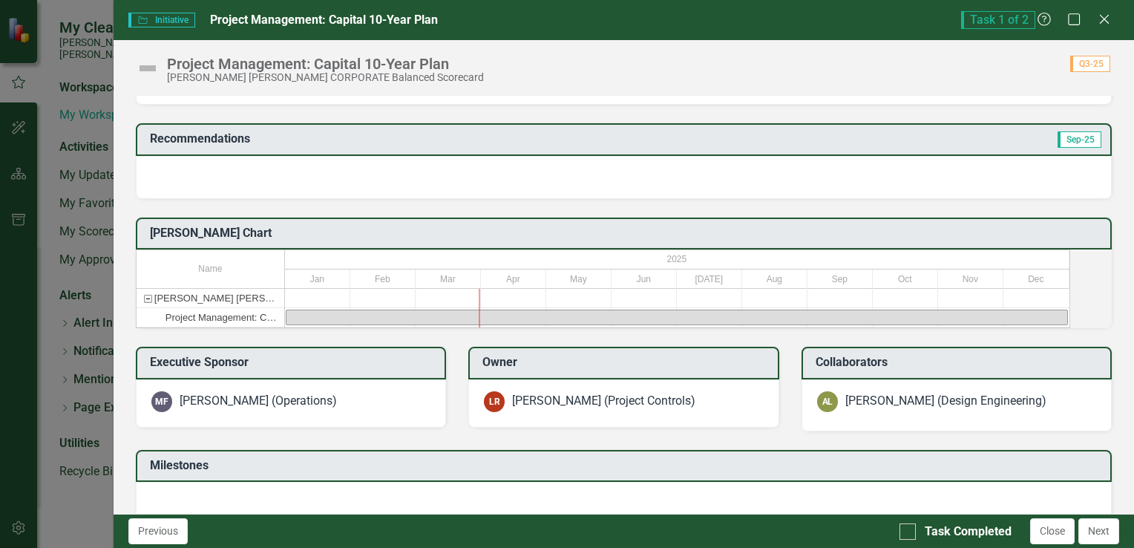
scroll to position [201, 0]
click at [1103, 22] on icon "Close" at bounding box center [1104, 19] width 19 height 14
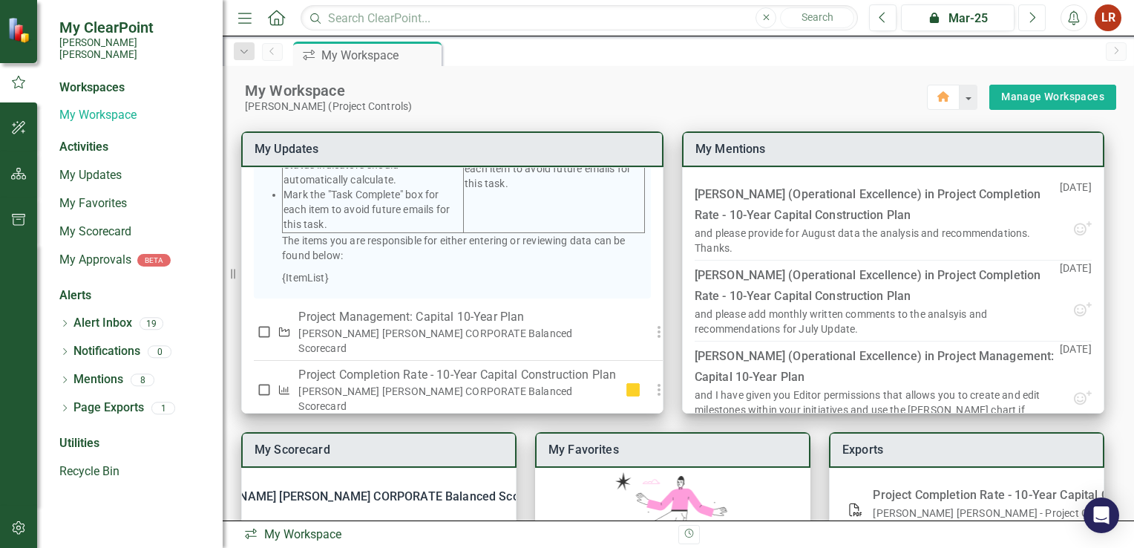
click at [1028, 13] on icon "Next" at bounding box center [1032, 17] width 8 height 13
click at [1036, 16] on icon "Next" at bounding box center [1032, 17] width 8 height 13
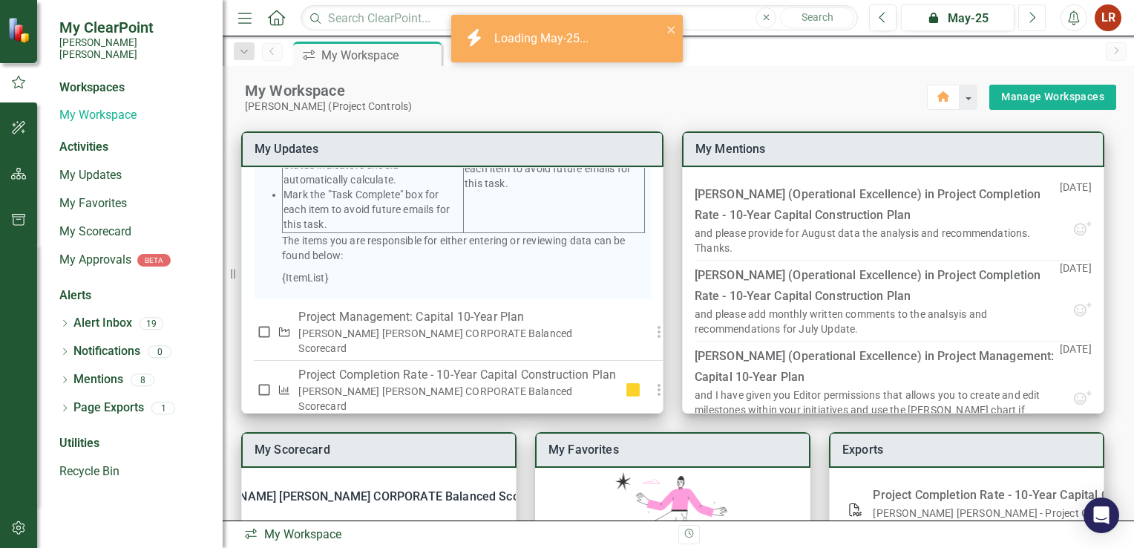
click at [1036, 16] on icon "Next" at bounding box center [1032, 17] width 8 height 13
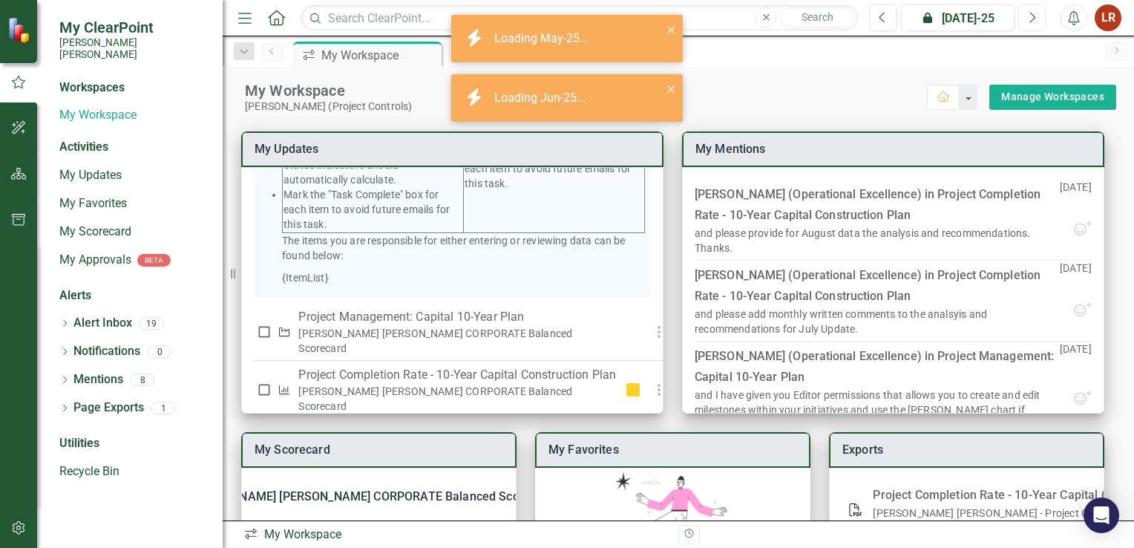
click at [1036, 16] on icon "Next" at bounding box center [1032, 17] width 8 height 13
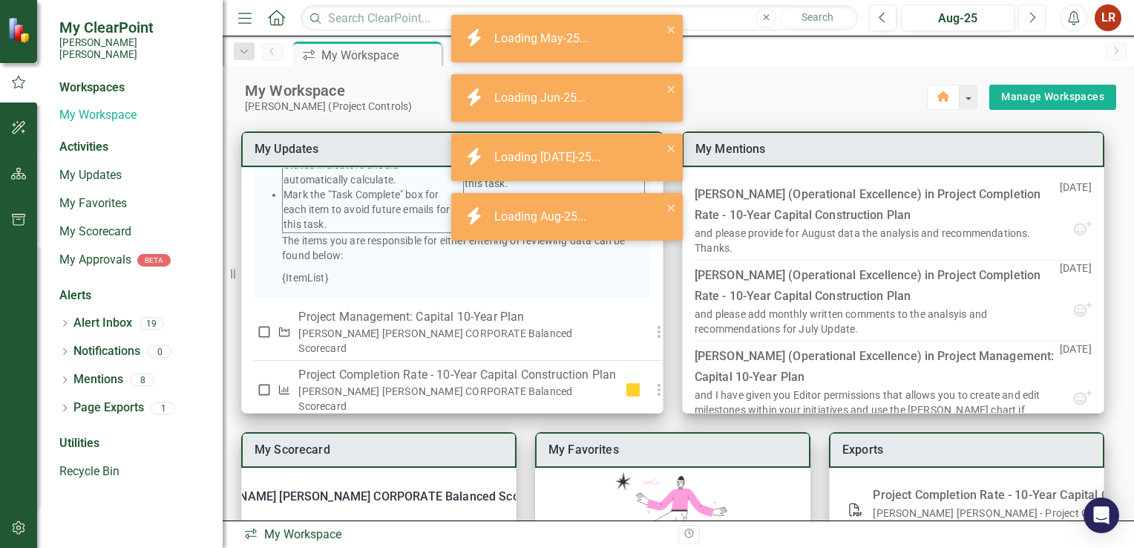
click at [1036, 16] on icon "Next" at bounding box center [1032, 17] width 8 height 13
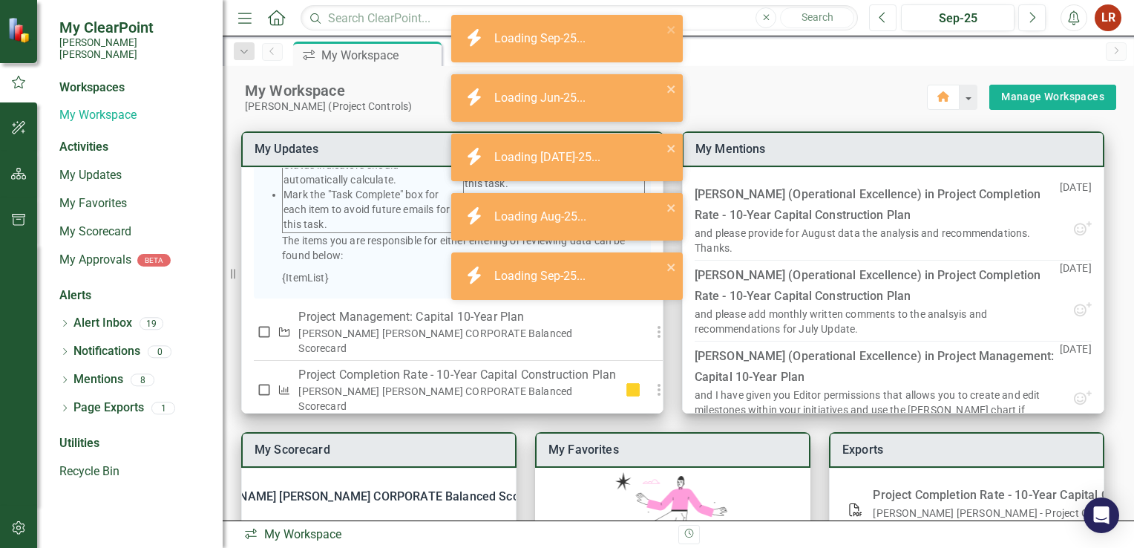
click at [882, 19] on icon "button" at bounding box center [882, 17] width 6 height 10
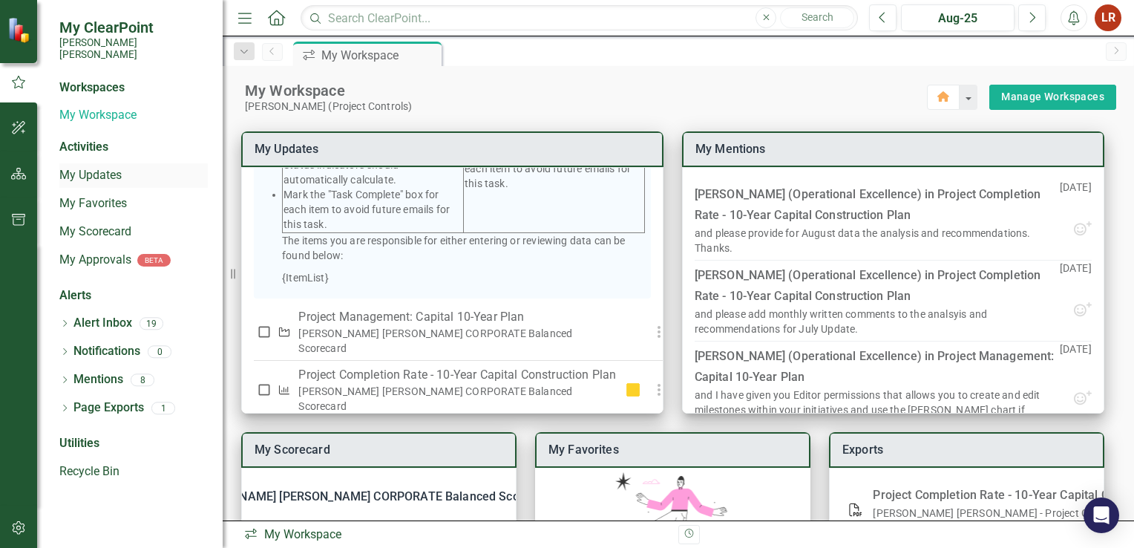
click at [96, 167] on link "My Updates" at bounding box center [133, 175] width 148 height 17
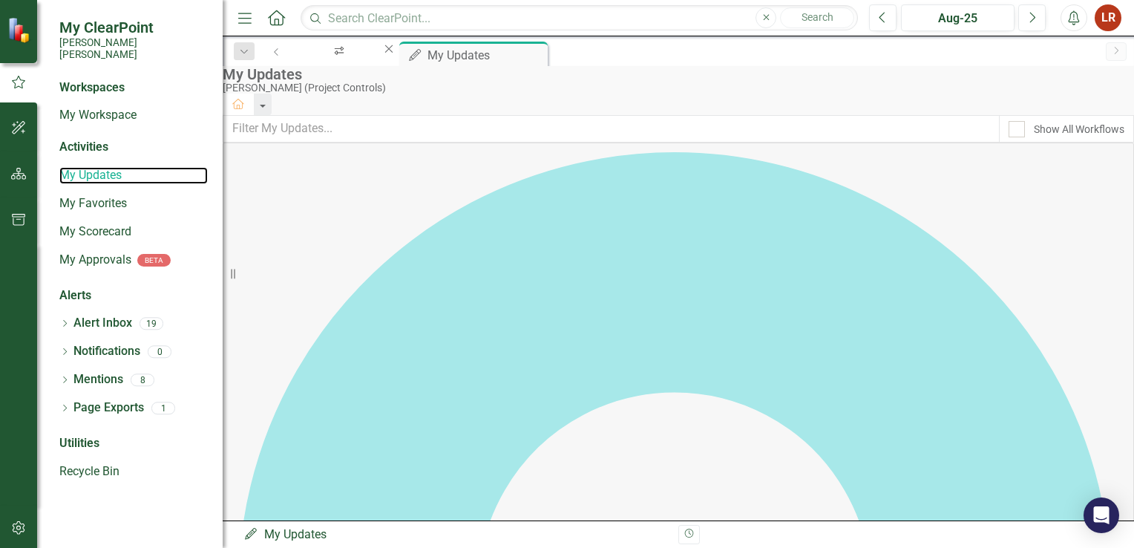
scroll to position [318, 0]
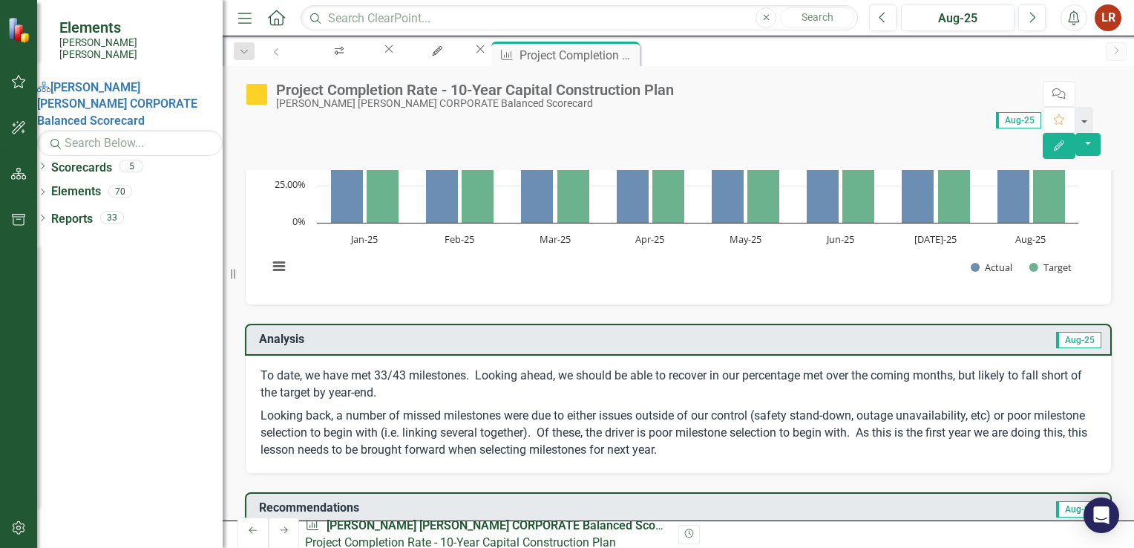
scroll to position [142, 0]
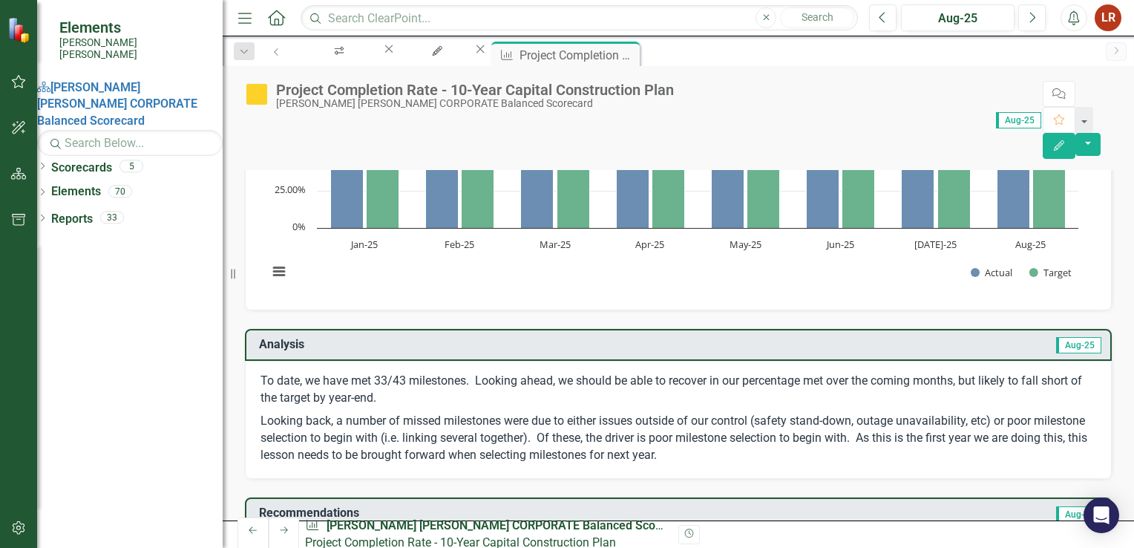
click at [263, 373] on p "To date, we have met 33/43 milestones. Looking ahead, we should be able to reco…" at bounding box center [678, 391] width 836 height 37
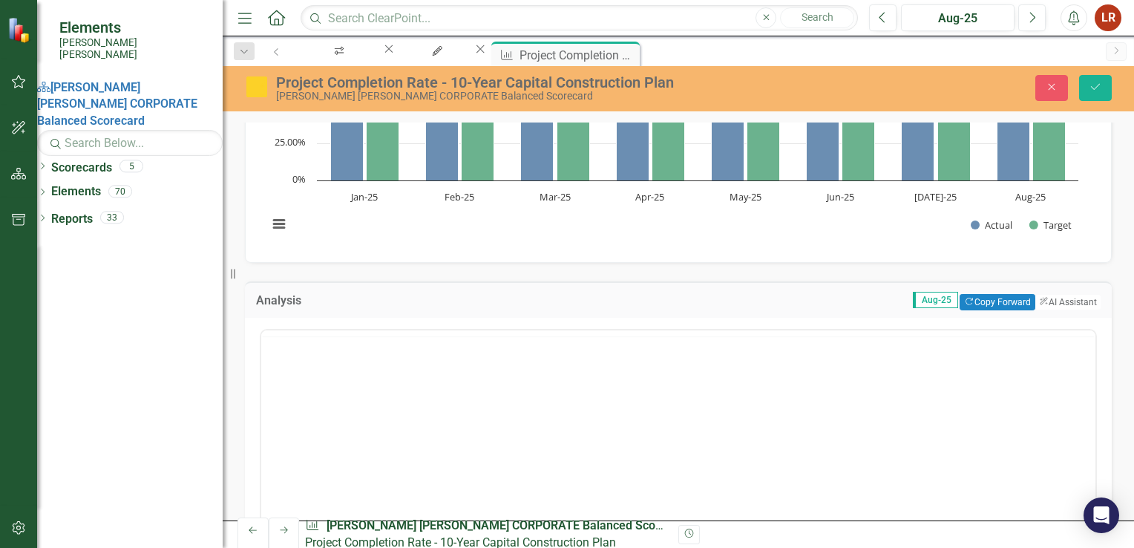
scroll to position [0, 0]
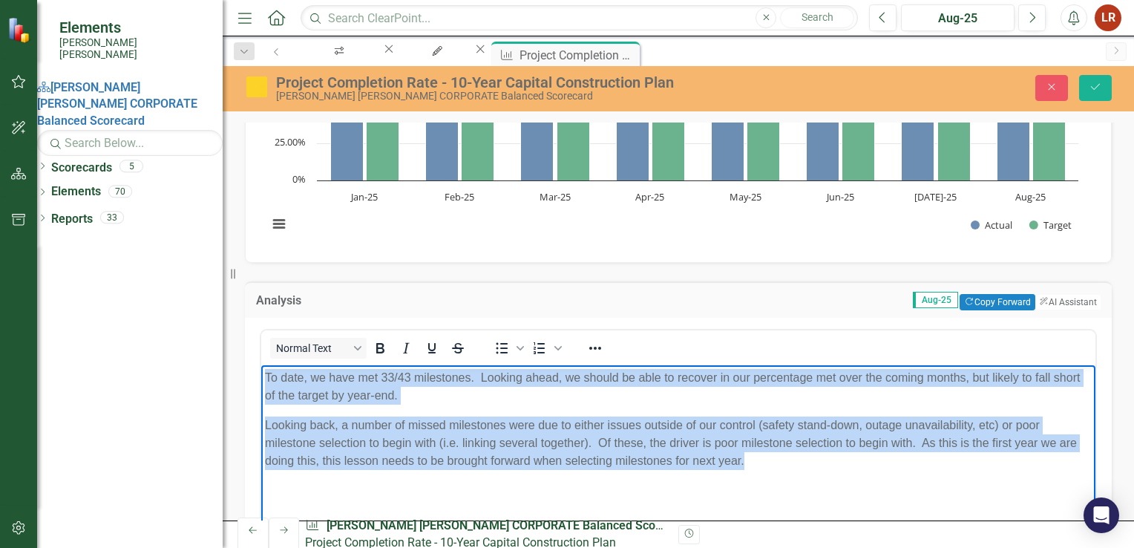
drag, startPoint x: 264, startPoint y: 374, endPoint x: 788, endPoint y: 468, distance: 532.3
click at [788, 468] on body "To date, we have met 33/43 milestones. Looking ahead, we should be able to reco…" at bounding box center [678, 475] width 834 height 223
copy body "To date, we have met 33/43 milestones. Looking ahead, we should be able to reco…"
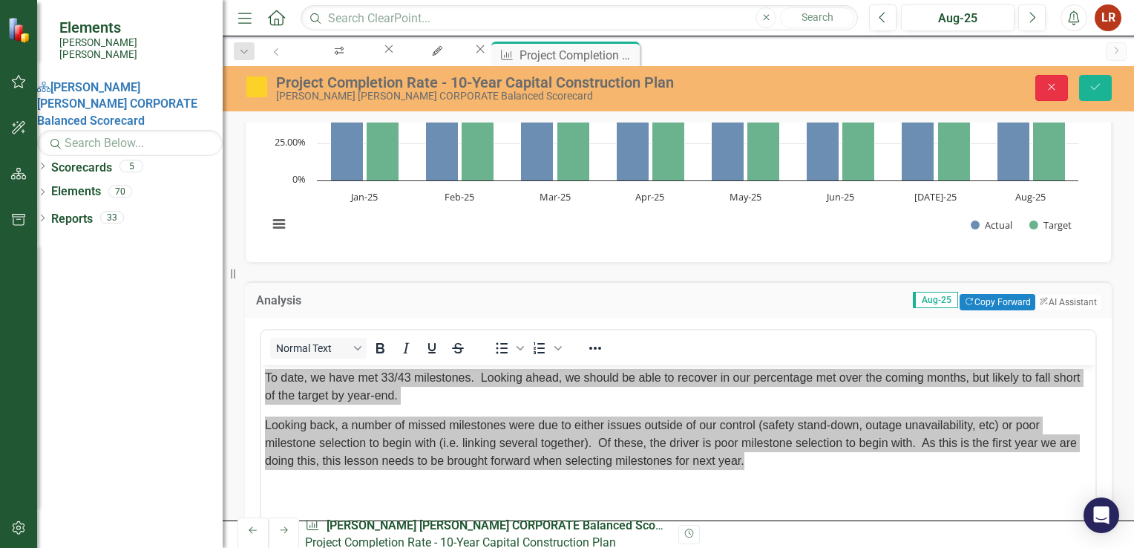
click at [1042, 91] on button "Close" at bounding box center [1051, 88] width 33 height 26
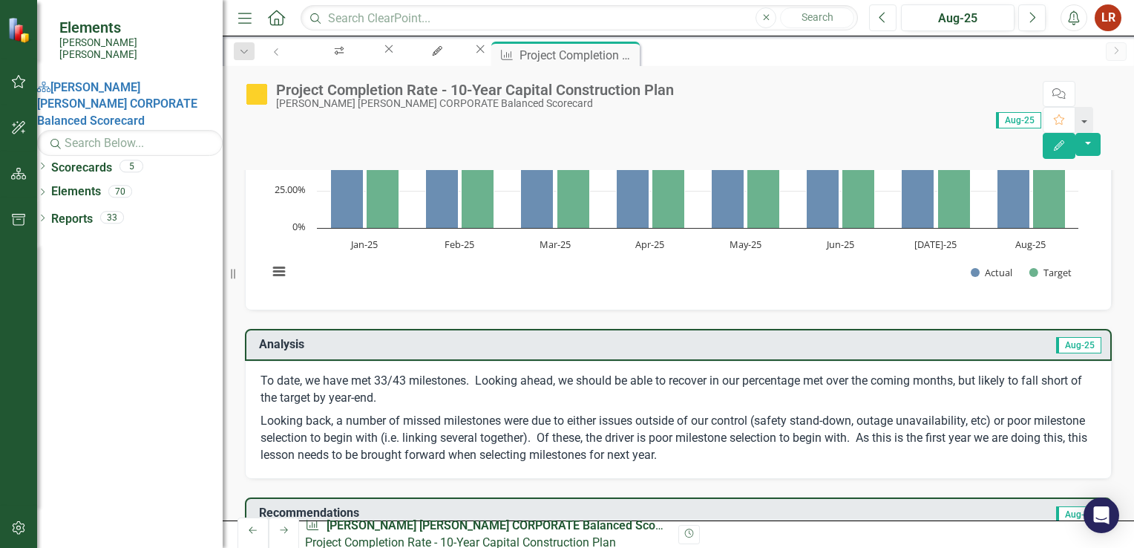
click at [884, 18] on icon "Previous" at bounding box center [883, 17] width 8 height 13
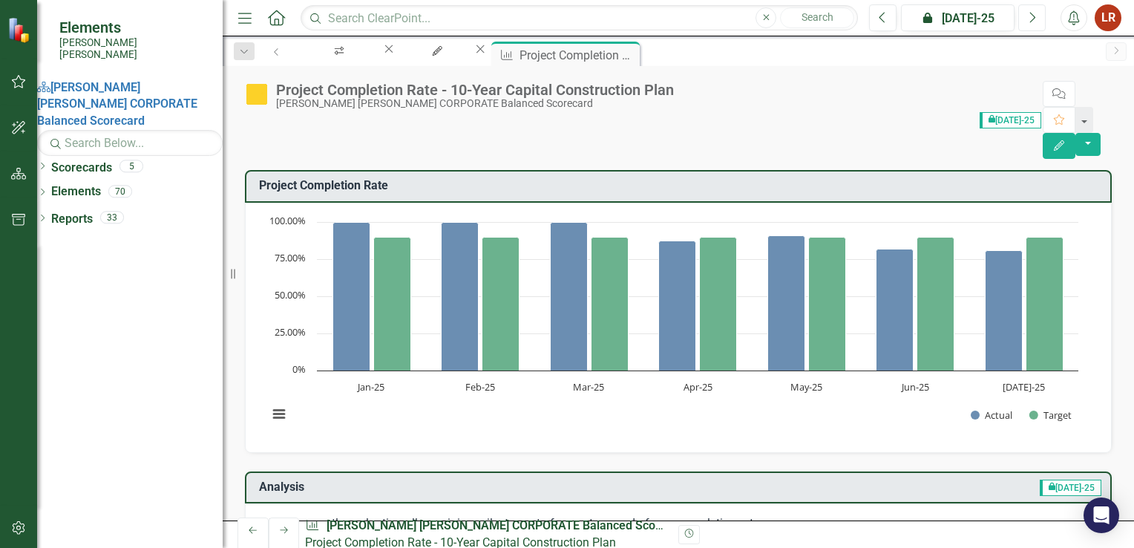
click at [1031, 22] on icon "Next" at bounding box center [1032, 17] width 8 height 13
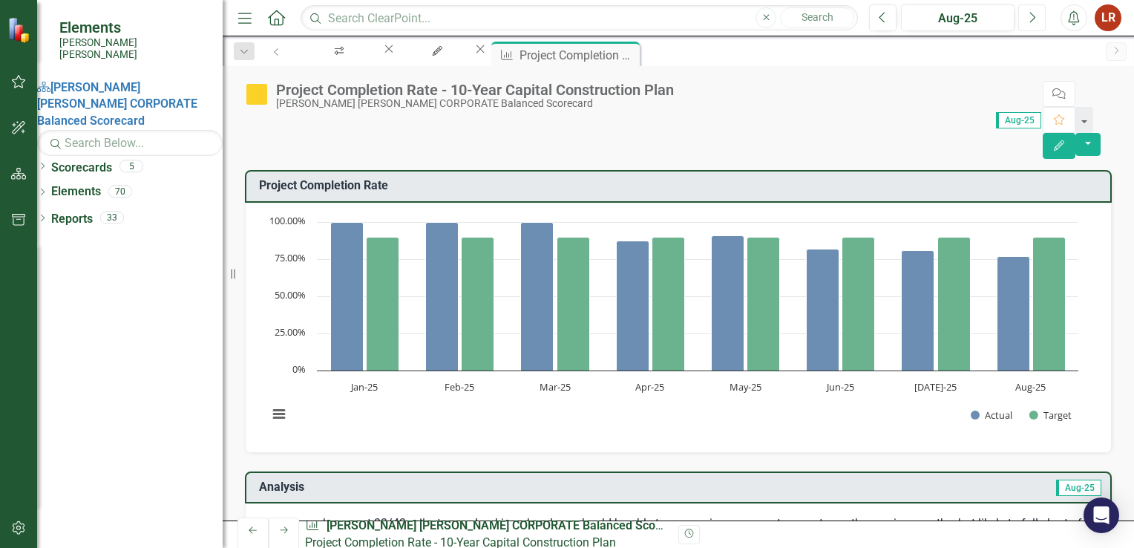
click at [1036, 16] on button "Next" at bounding box center [1031, 17] width 27 height 27
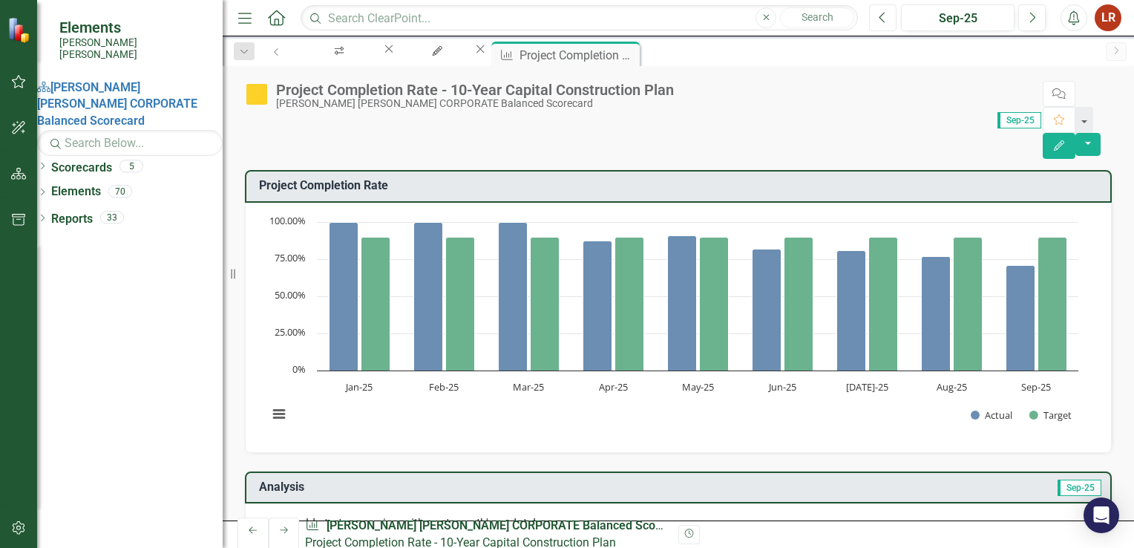
click at [881, 16] on icon "button" at bounding box center [882, 17] width 6 height 10
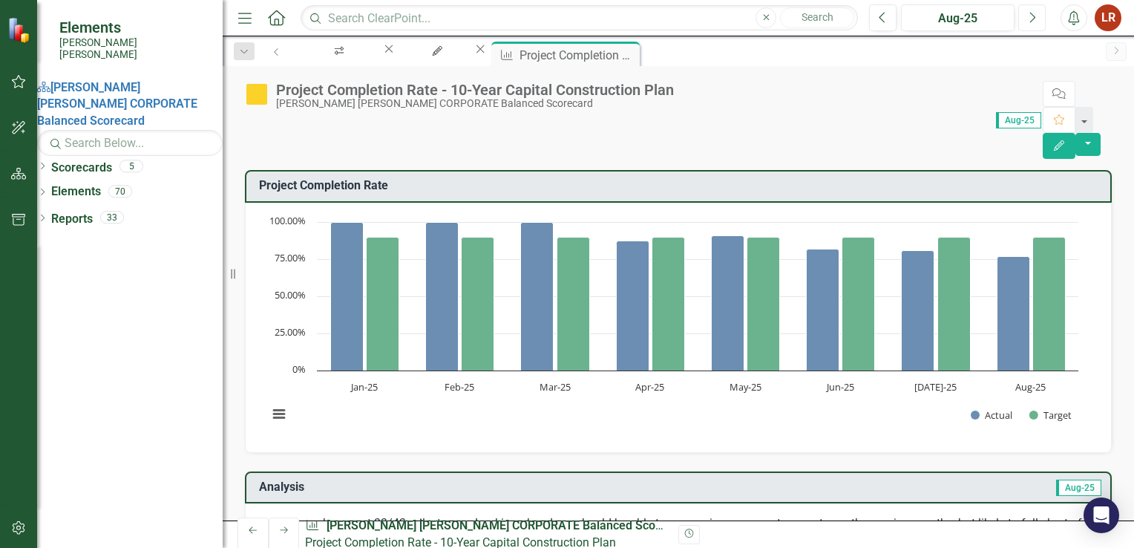
click at [1025, 16] on button "Next" at bounding box center [1031, 17] width 27 height 27
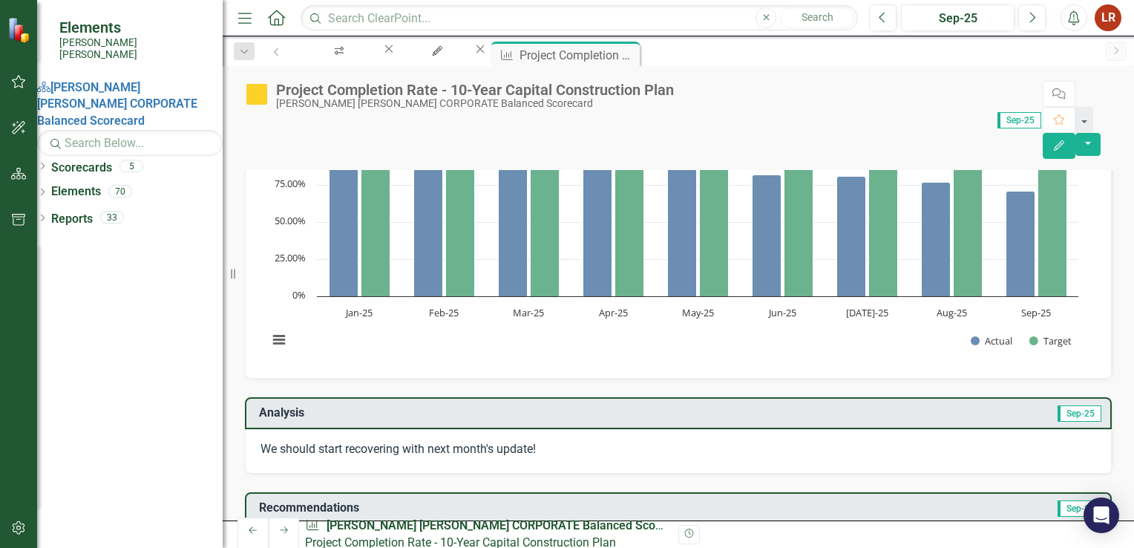
scroll to position [74, 0]
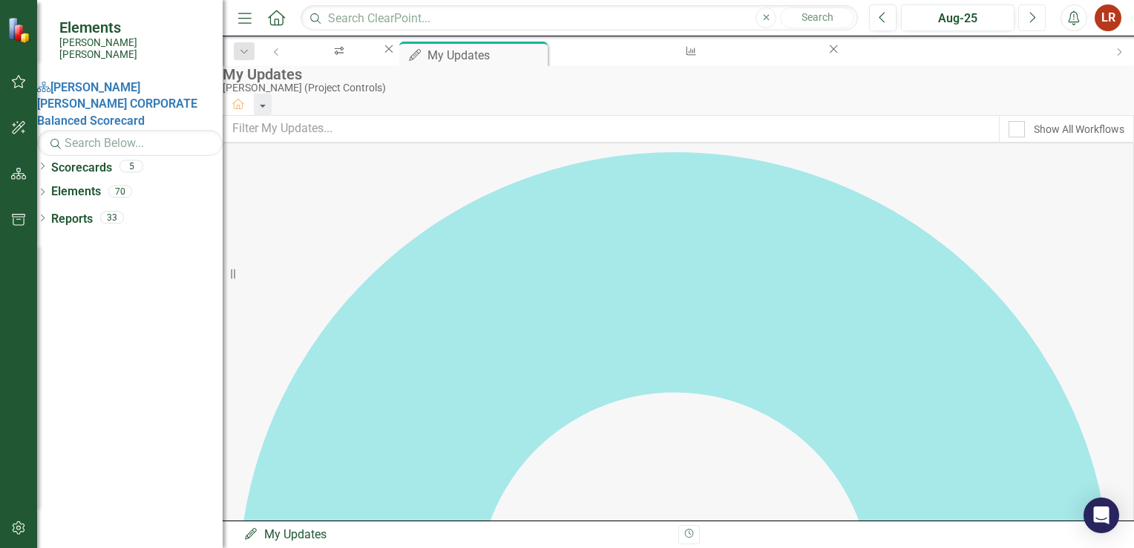
scroll to position [223, 0]
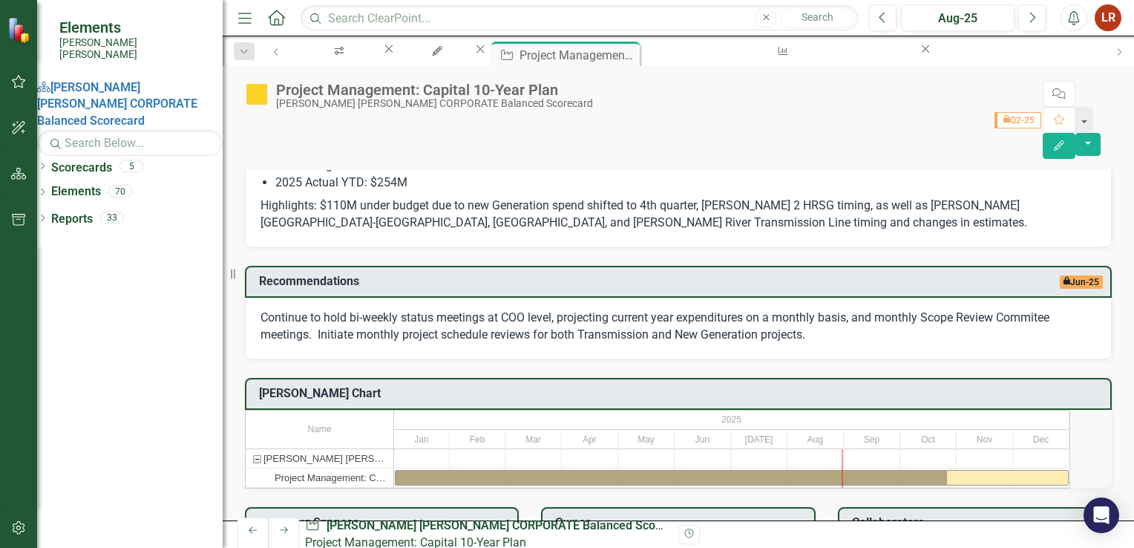
scroll to position [282, 0]
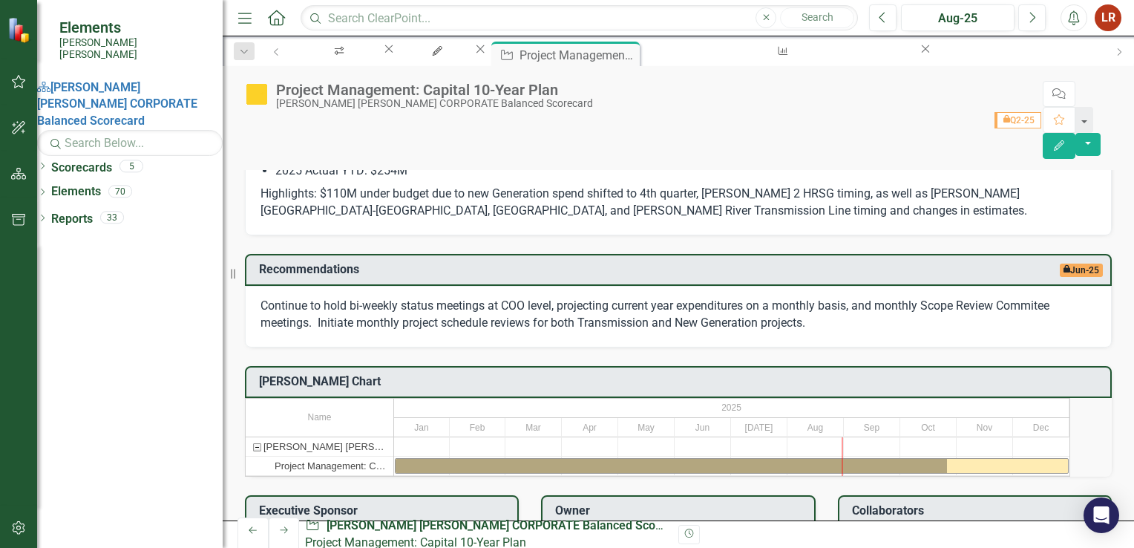
click at [450, 418] on div "Jan" at bounding box center [422, 427] width 56 height 19
click at [450, 437] on div at bounding box center [422, 446] width 56 height 19
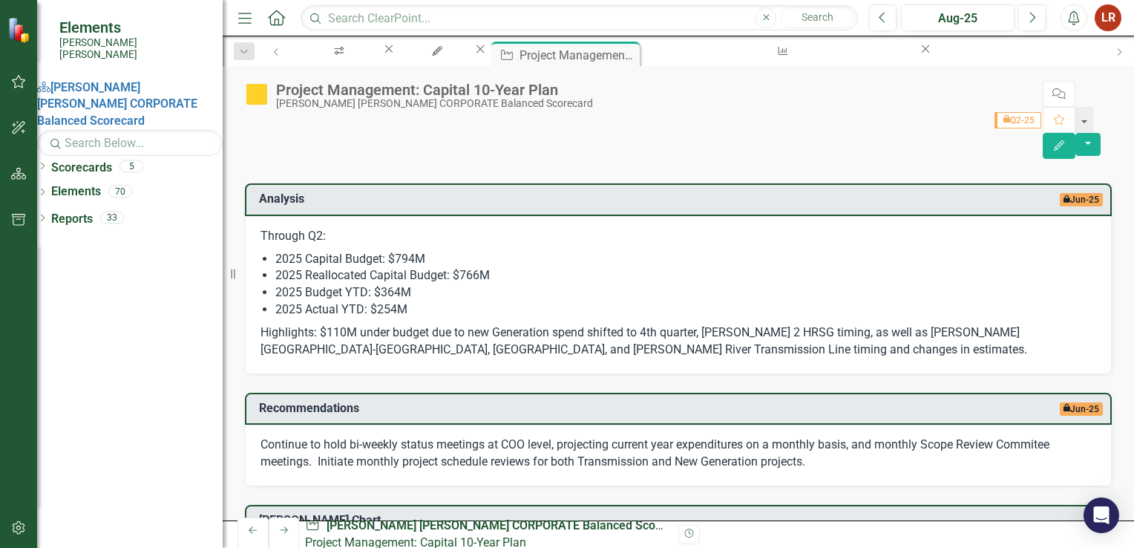
scroll to position [0, 0]
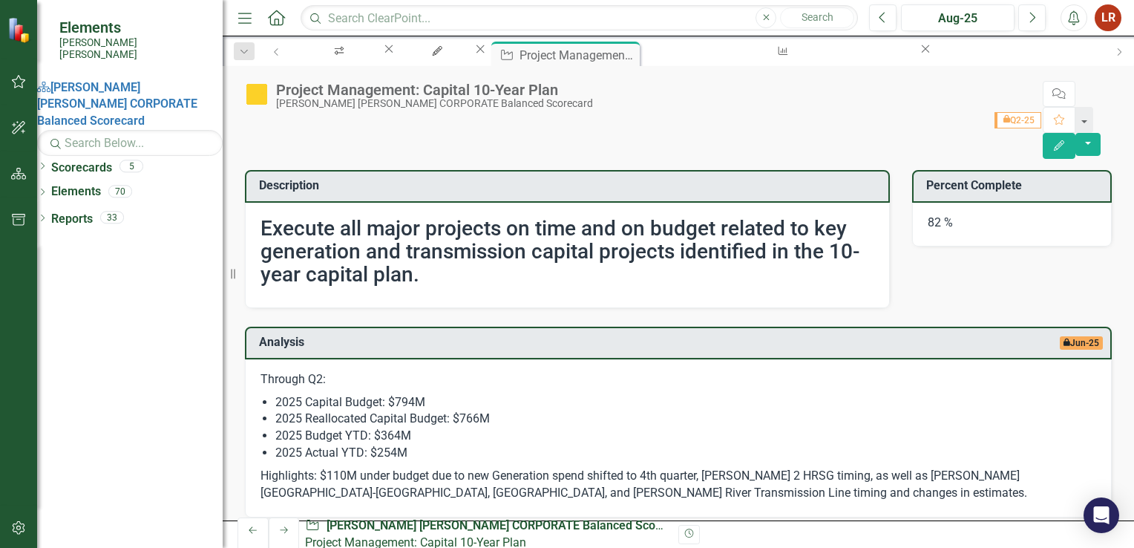
click at [259, 359] on div "Through Q2: 2025 Capital Budget: $794M 2025 Reallocated Capital Budget: $766M 2…" at bounding box center [678, 438] width 867 height 158
drag, startPoint x: 260, startPoint y: 325, endPoint x: 378, endPoint y: 399, distance: 138.8
click at [378, 399] on span "Through Q2: 2025 Capital Budget: $794M 2025 Reallocated Capital Budget: $766M 2…" at bounding box center [678, 436] width 836 height 131
click at [378, 394] on li "2025 Capital Budget: $794M" at bounding box center [685, 402] width 821 height 17
click at [548, 444] on li "2025 Actual YTD: $254M" at bounding box center [685, 452] width 821 height 17
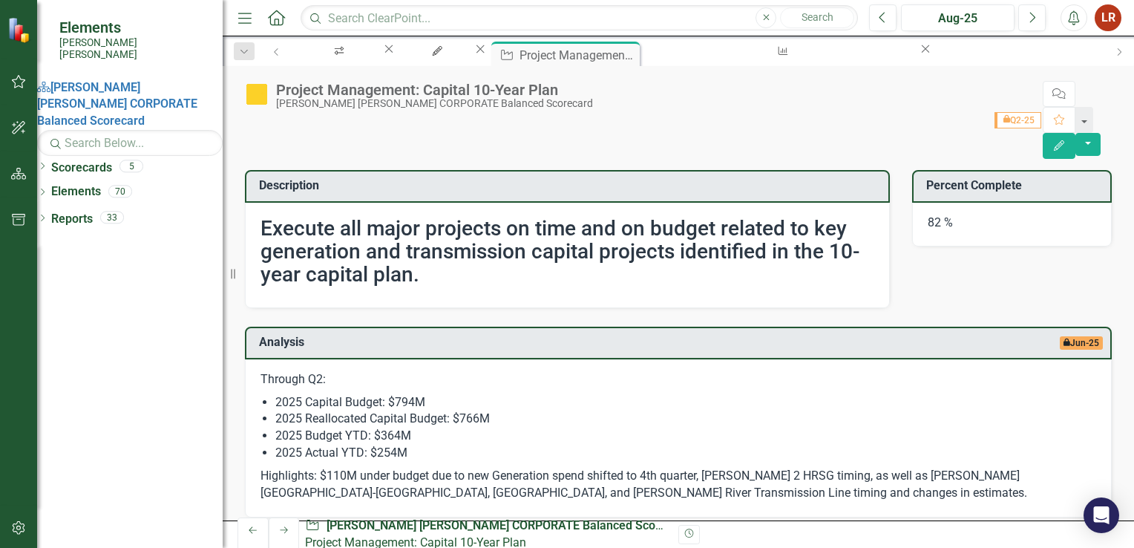
click at [548, 444] on li "2025 Actual YTD: $254M" at bounding box center [685, 452] width 821 height 17
drag, startPoint x: 245, startPoint y: 318, endPoint x: 326, endPoint y: 338, distance: 83.5
click at [326, 359] on div "Through Q2: 2025 Capital Budget: $794M 2025 Reallocated Capital Budget: $766M 2…" at bounding box center [678, 438] width 867 height 158
drag, startPoint x: 270, startPoint y: 331, endPoint x: 451, endPoint y: 421, distance: 202.4
click at [451, 421] on span "Through Q2: 2025 Capital Budget: $794M 2025 Reallocated Capital Budget: $766M 2…" at bounding box center [678, 436] width 836 height 131
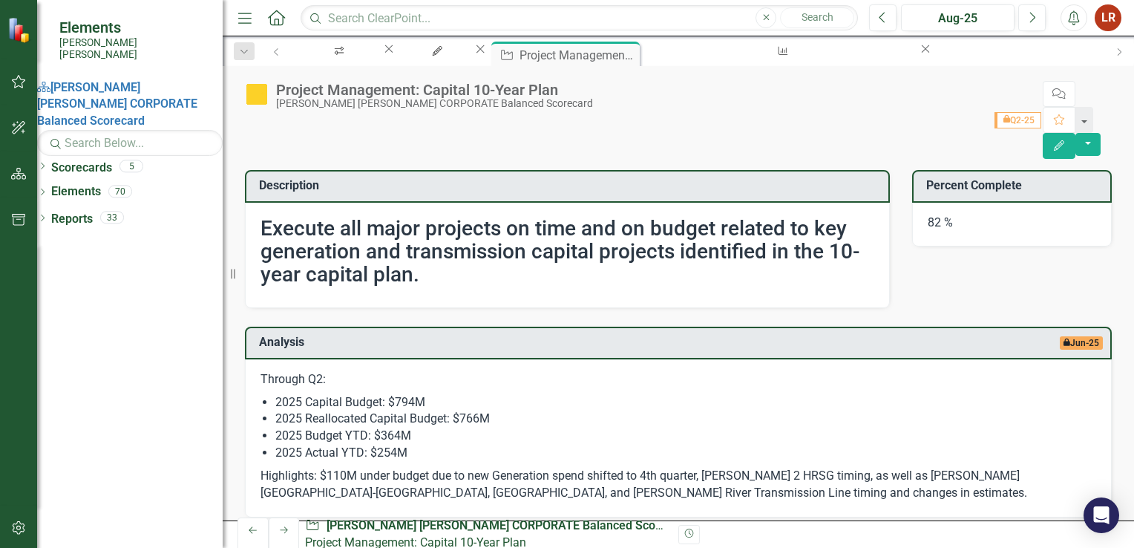
click at [458, 394] on ul "2025 Capital Budget: $794M 2025 Reallocated Capital Budget: $766M 2025 Budget Y…" at bounding box center [685, 428] width 821 height 68
click at [457, 444] on li "2025 Actual YTD: $254M" at bounding box center [685, 452] width 821 height 17
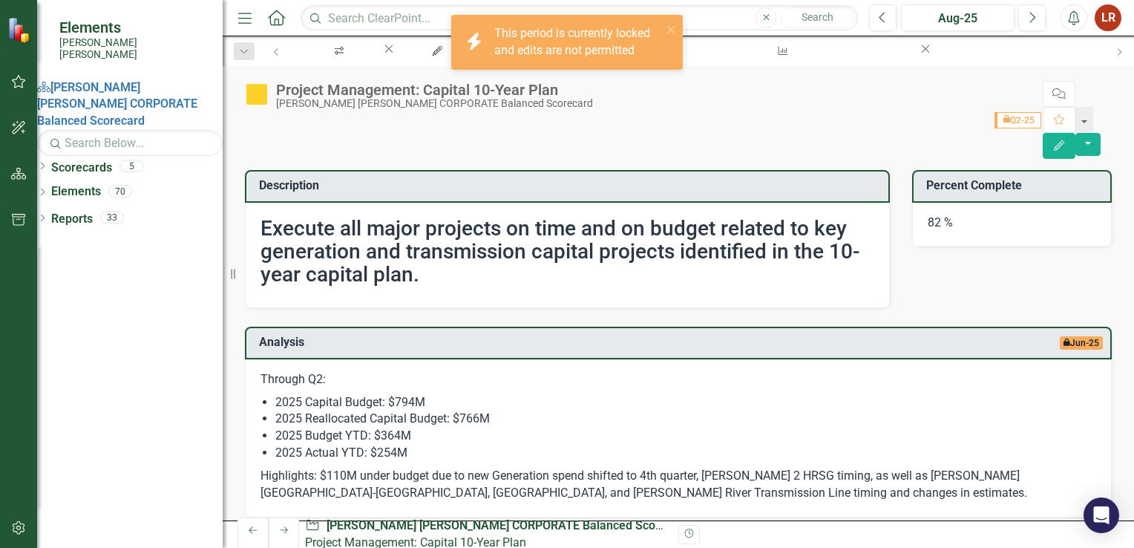
click at [393, 465] on p "Highlights: $110M under budget due to new Generation spend shifted to 4th quart…" at bounding box center [678, 483] width 836 height 37
